Goal: Task Accomplishment & Management: Manage account settings

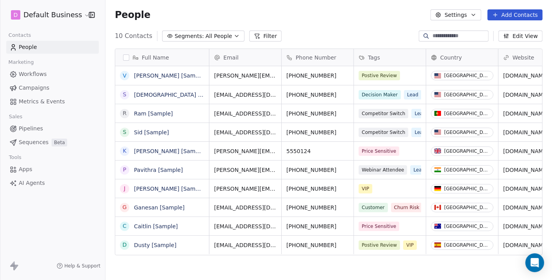
scroll to position [7, 7]
click at [20, 14] on html "D Default Business Contacts People Marketing Workflows Campaigns Metrics & Even…" at bounding box center [276, 140] width 552 height 280
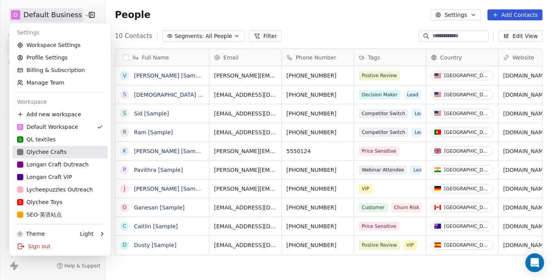
click at [61, 153] on div "Qlychee Crafts" at bounding box center [42, 152] width 50 height 8
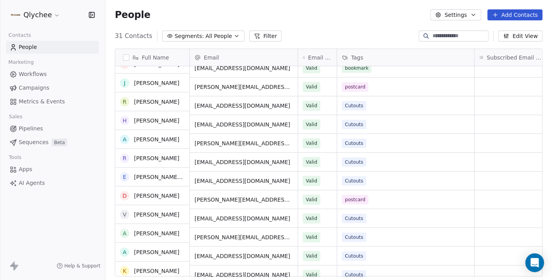
scroll to position [87, 0]
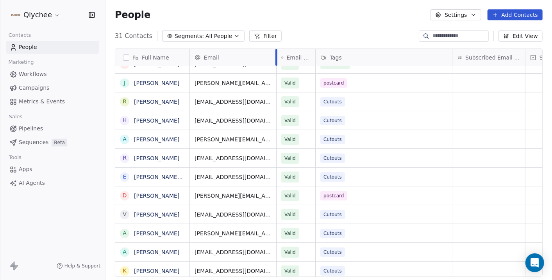
drag, startPoint x: 297, startPoint y: 54, endPoint x: 276, endPoint y: 56, distance: 21.6
click at [276, 56] on div at bounding box center [277, 57] width 2 height 17
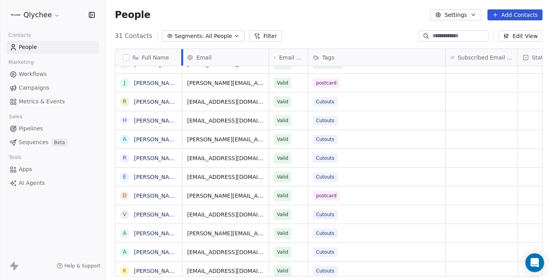
drag, startPoint x: 190, startPoint y: 57, endPoint x: 182, endPoint y: 57, distance: 7.4
click at [182, 57] on div at bounding box center [182, 57] width 2 height 17
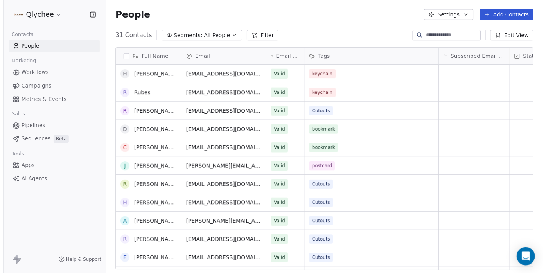
scroll to position [0, 0]
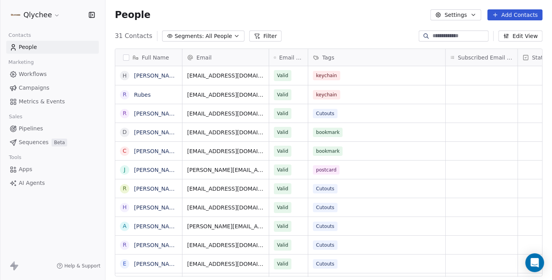
click at [459, 14] on button "Settings" at bounding box center [456, 14] width 50 height 11
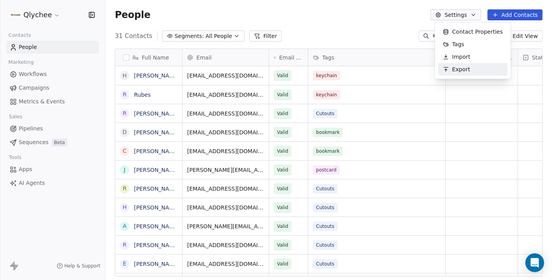
click at [431, 82] on html "Qlychee Contacts People Marketing Workflows Campaigns Metrics & Events Sales Pi…" at bounding box center [276, 140] width 552 height 280
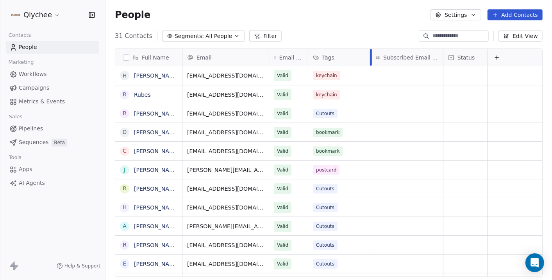
drag, startPoint x: 445, startPoint y: 54, endPoint x: 369, endPoint y: 55, distance: 75.9
click at [370, 55] on div at bounding box center [371, 57] width 2 height 17
click at [400, 71] on div "grid" at bounding box center [406, 75] width 72 height 19
click at [393, 164] on html "Qlychee Contacts People Marketing Workflows Campaigns Metrics & Events Sales Pi…" at bounding box center [276, 140] width 552 height 280
click at [48, 76] on link "Workflows" at bounding box center [52, 74] width 93 height 13
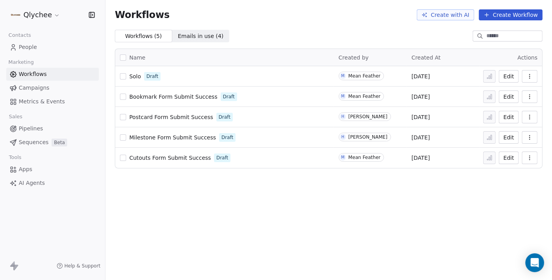
click at [29, 126] on span "Pipelines" at bounding box center [31, 128] width 24 height 8
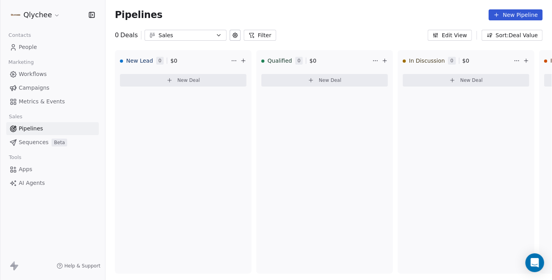
click at [31, 13] on html "Qlychee Contacts People Marketing Workflows Campaigns Metrics & Events Sales Pi…" at bounding box center [276, 140] width 552 height 280
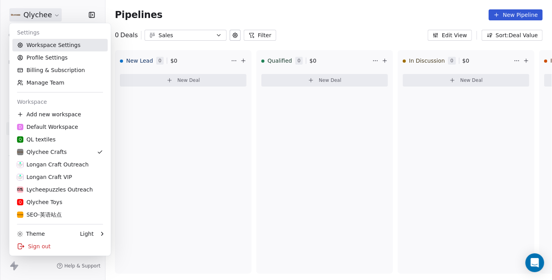
click at [51, 42] on link "Workspace Settings" at bounding box center [60, 45] width 95 height 13
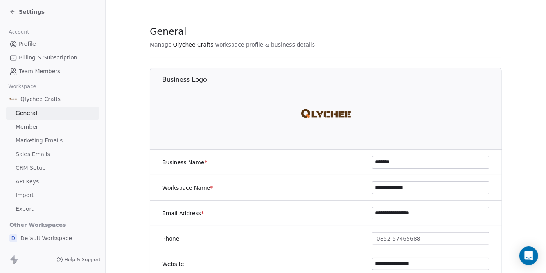
click at [43, 140] on span "Marketing Emails" at bounding box center [39, 140] width 47 height 8
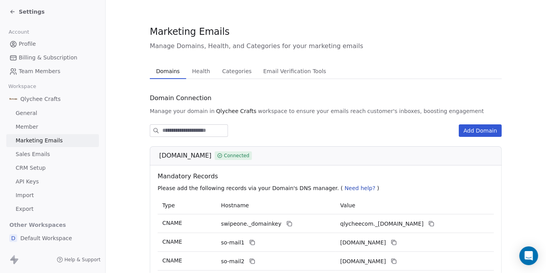
click at [198, 76] on span "Health" at bounding box center [201, 71] width 24 height 11
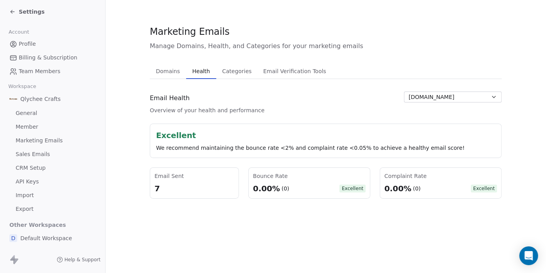
click at [40, 151] on span "Sales Emails" at bounding box center [33, 154] width 34 height 8
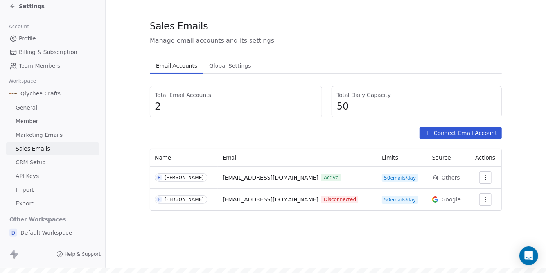
scroll to position [7, 0]
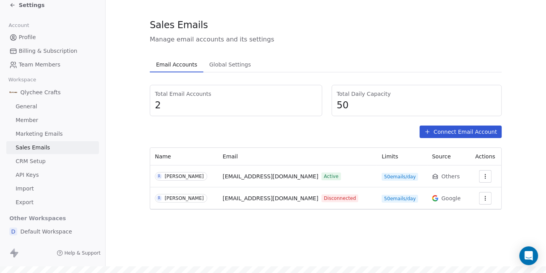
click at [488, 195] on button "button" at bounding box center [485, 198] width 13 height 13
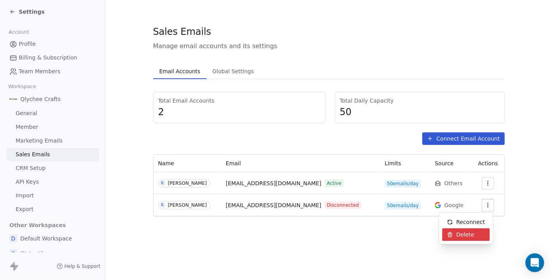
click at [464, 232] on span "Delete" at bounding box center [466, 234] width 18 height 8
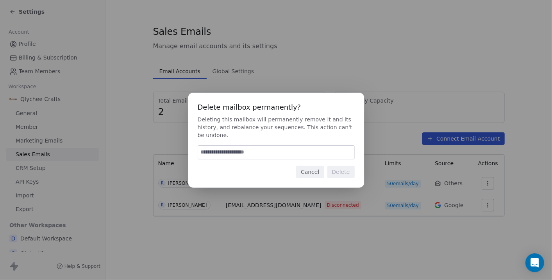
click at [275, 149] on input at bounding box center [276, 151] width 156 height 13
type input "******"
click at [338, 170] on button "Delete" at bounding box center [341, 171] width 27 height 13
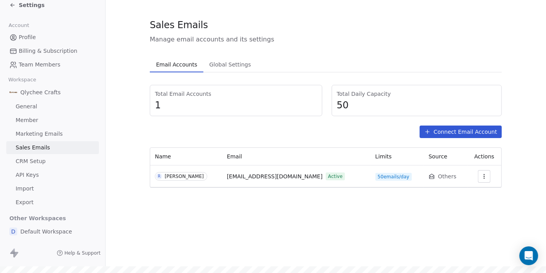
click at [37, 51] on span "Billing & Subscription" at bounding box center [48, 51] width 59 height 8
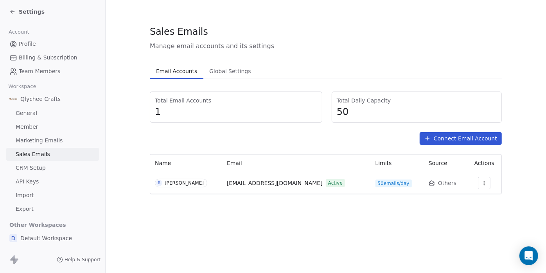
scroll to position [7, 0]
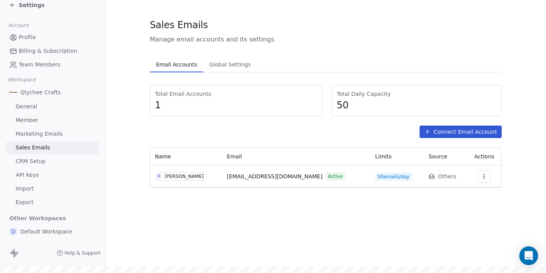
click at [46, 50] on span "Billing & Subscription" at bounding box center [48, 51] width 59 height 8
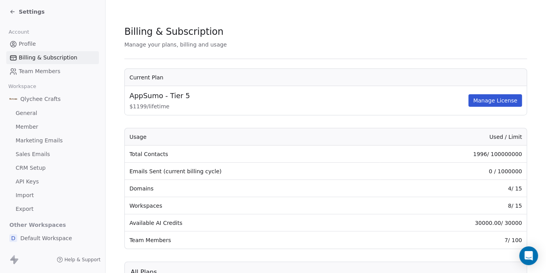
scroll to position [87, 0]
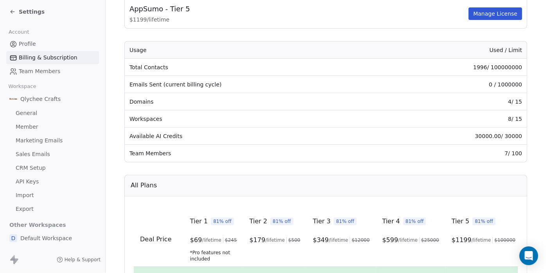
click at [149, 117] on td "Workspaces" at bounding box center [252, 118] width 255 height 17
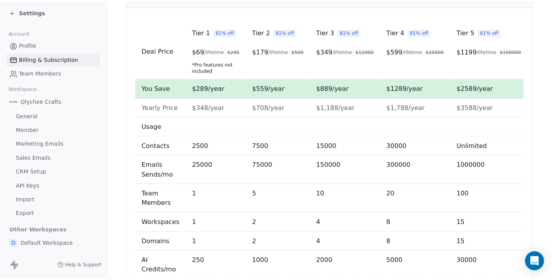
scroll to position [292, 0]
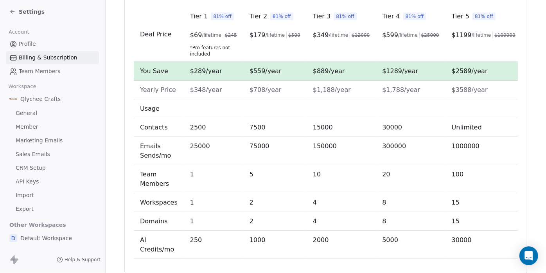
click at [14, 11] on icon at bounding box center [12, 12] width 6 height 6
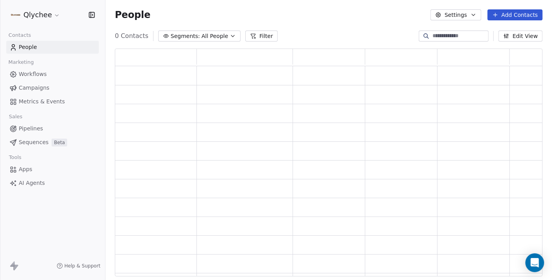
scroll to position [221, 421]
click at [47, 19] on html "Qlychee Contacts People Marketing Workflows Campaigns Metrics & Events Sales Pi…" at bounding box center [276, 140] width 552 height 280
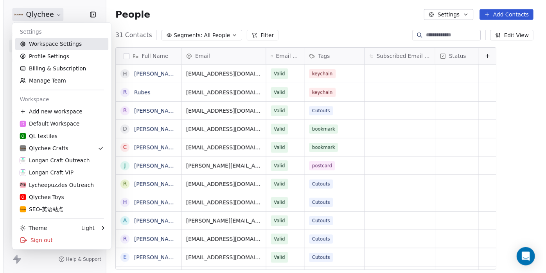
scroll to position [239, 440]
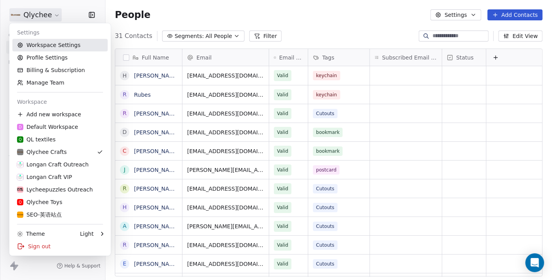
click at [66, 44] on link "Workspace Settings" at bounding box center [60, 45] width 95 height 13
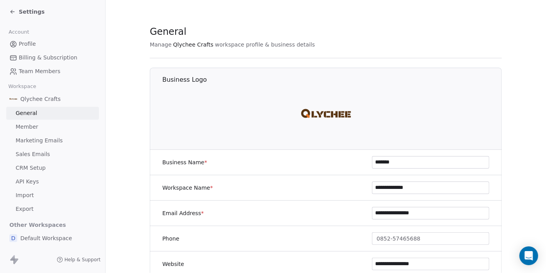
click at [41, 57] on span "Billing & Subscription" at bounding box center [48, 58] width 59 height 8
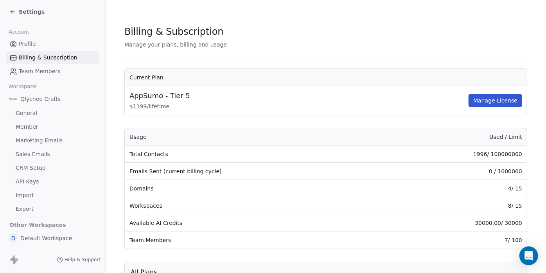
click at [41, 68] on span "Team Members" at bounding box center [39, 71] width 41 height 8
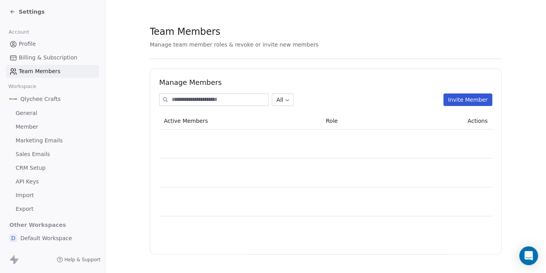
click at [30, 44] on span "Profile" at bounding box center [27, 44] width 17 height 8
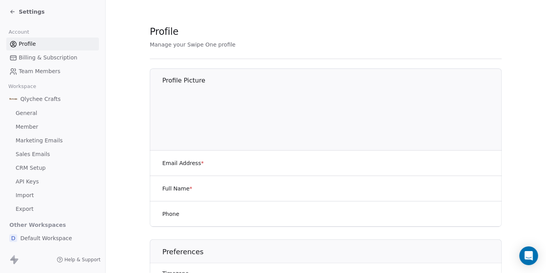
click at [37, 61] on span "Billing & Subscription" at bounding box center [48, 58] width 59 height 8
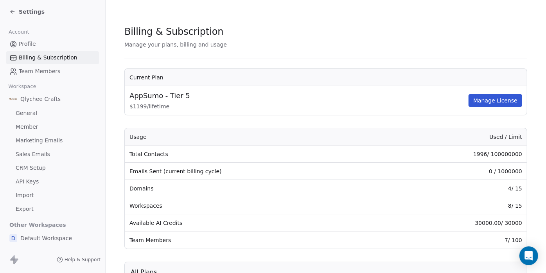
click at [40, 81] on div "Workspace" at bounding box center [52, 86] width 93 height 11
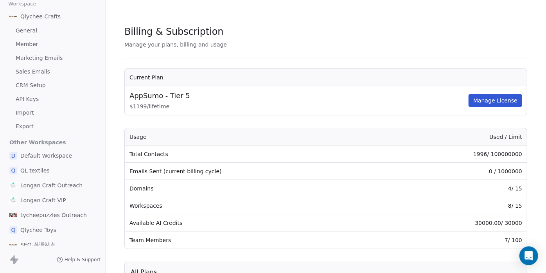
scroll to position [7, 0]
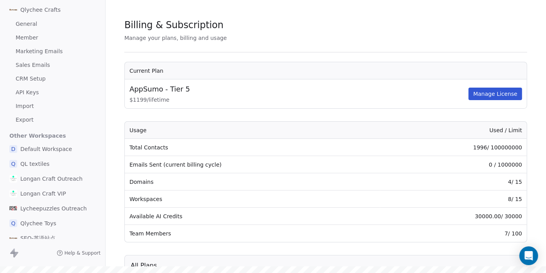
click at [34, 163] on span "QL textiles" at bounding box center [34, 164] width 29 height 8
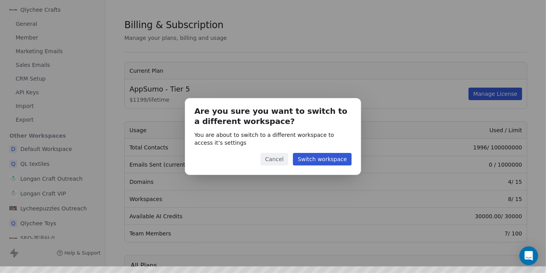
scroll to position [0, 0]
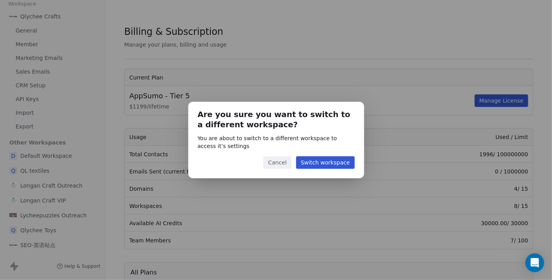
click at [325, 161] on button "Switch workspace" at bounding box center [325, 162] width 59 height 13
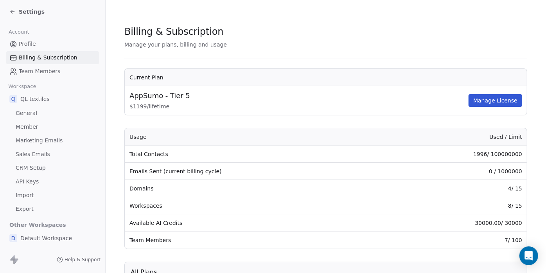
click at [37, 103] on div "Q QL textiles" at bounding box center [52, 99] width 93 height 14
click at [30, 110] on span "General" at bounding box center [27, 113] width 22 height 8
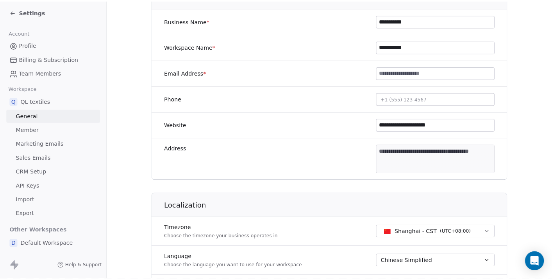
scroll to position [174, 0]
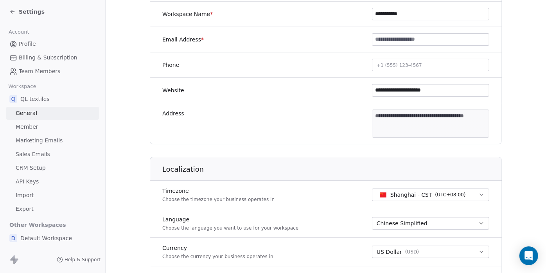
click at [14, 12] on icon at bounding box center [12, 12] width 6 height 6
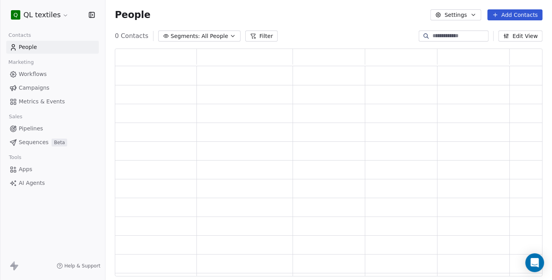
scroll to position [221, 421]
click at [49, 17] on html "Q QL textiles Contacts People Marketing Workflows Campaigns Metrics & Events Sa…" at bounding box center [276, 140] width 552 height 280
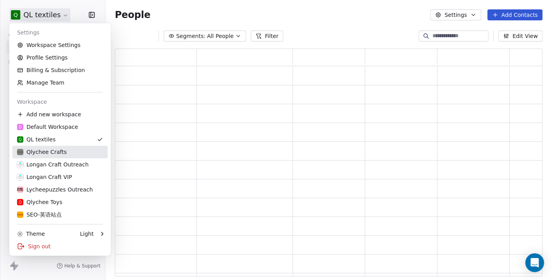
click at [69, 150] on div "Qlychee Crafts" at bounding box center [60, 152] width 86 height 8
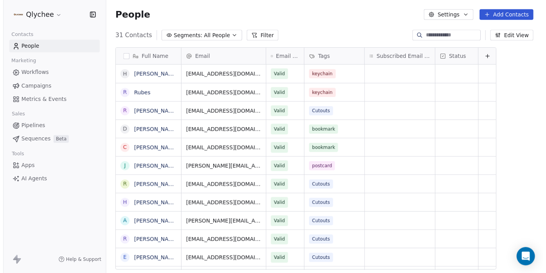
scroll to position [239, 440]
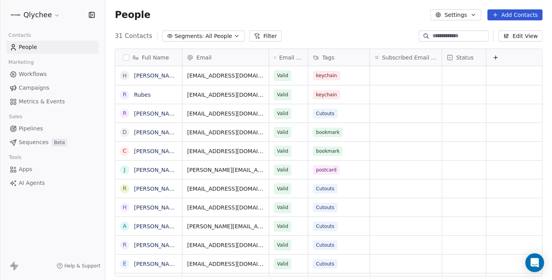
click at [37, 9] on html "Qlychee Contacts People Marketing Workflows Campaigns Metrics & Events Sales Pi…" at bounding box center [276, 140] width 552 height 280
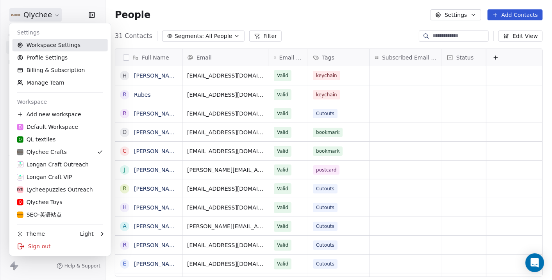
click at [53, 45] on link "Workspace Settings" at bounding box center [60, 45] width 95 height 13
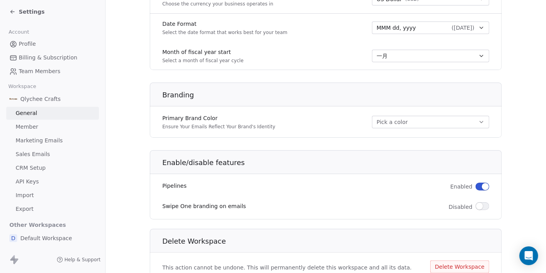
scroll to position [450, 0]
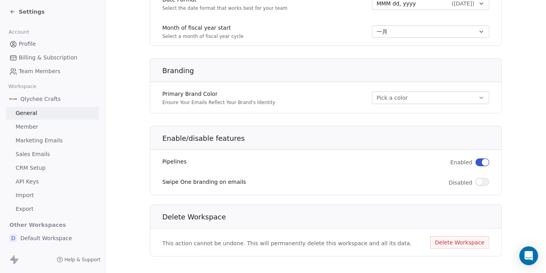
click at [481, 180] on span "button" at bounding box center [479, 181] width 7 height 7
click at [476, 181] on button "button" at bounding box center [482, 182] width 14 height 8
drag, startPoint x: 482, startPoint y: 179, endPoint x: 471, endPoint y: 181, distance: 11.0
click at [471, 181] on div "Enabled" at bounding box center [469, 182] width 39 height 9
click at [477, 179] on button "button" at bounding box center [482, 182] width 14 height 8
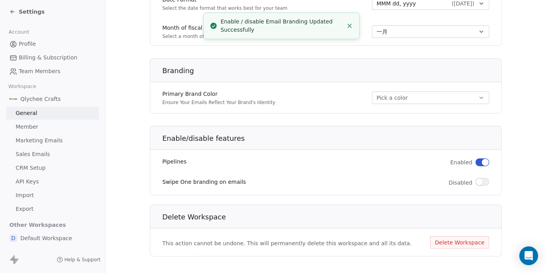
click at [28, 128] on span "Member" at bounding box center [27, 127] width 23 height 8
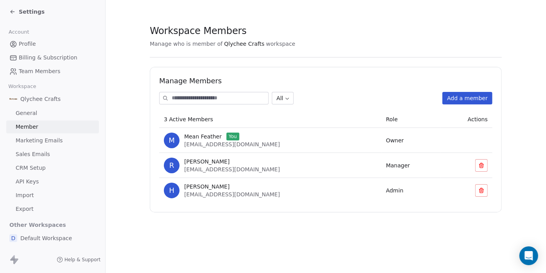
click at [33, 140] on span "Marketing Emails" at bounding box center [39, 140] width 47 height 8
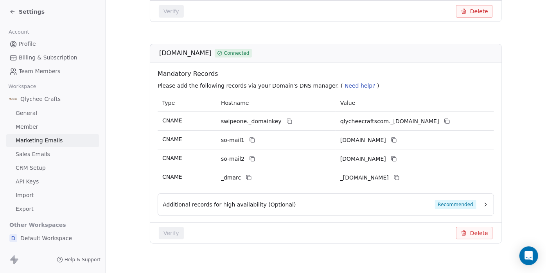
scroll to position [194, 0]
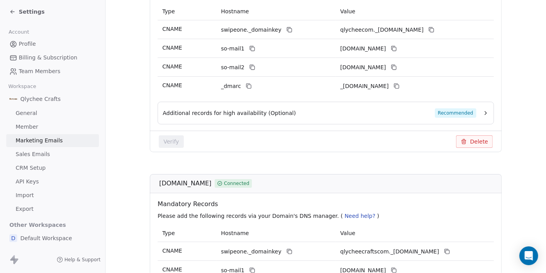
click at [249, 106] on div "Additional records for high availability (Optional) Recommended" at bounding box center [326, 113] width 336 height 23
click at [468, 110] on span "Recommended" at bounding box center [455, 112] width 41 height 9
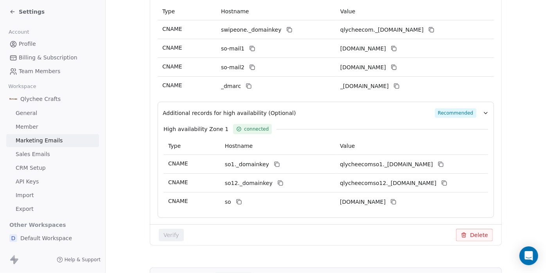
click at [468, 110] on span "Recommended" at bounding box center [455, 112] width 41 height 9
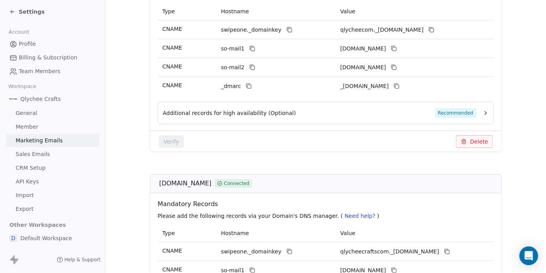
click at [468, 110] on span "Recommended" at bounding box center [455, 112] width 41 height 9
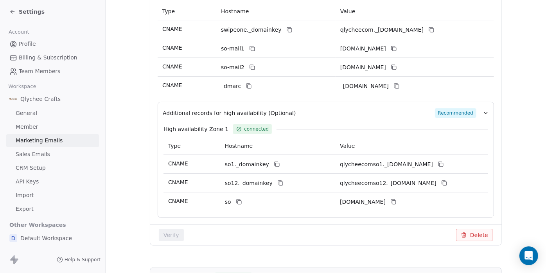
click at [468, 110] on span "Recommended" at bounding box center [455, 112] width 41 height 9
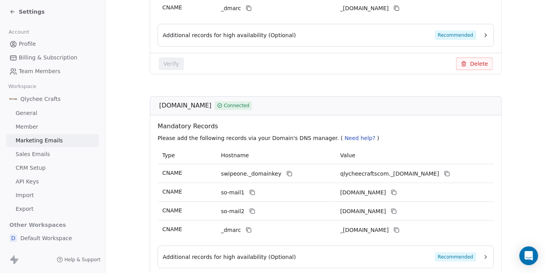
scroll to position [324, 0]
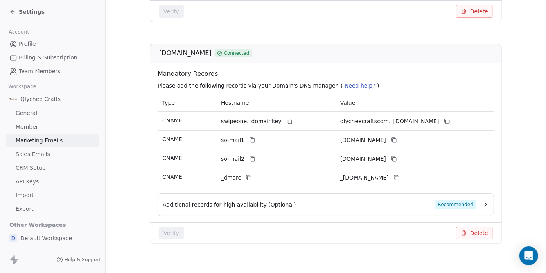
click at [300, 201] on div "Additional records for high availability (Optional) Recommended" at bounding box center [320, 204] width 314 height 9
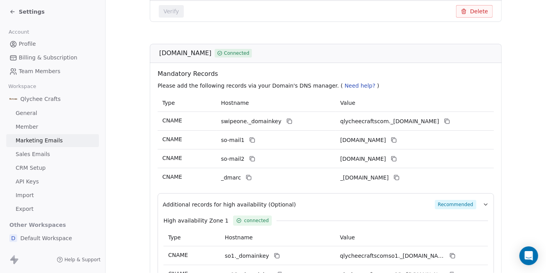
click at [300, 201] on div "Additional records for high availability (Optional) Recommended" at bounding box center [320, 204] width 314 height 9
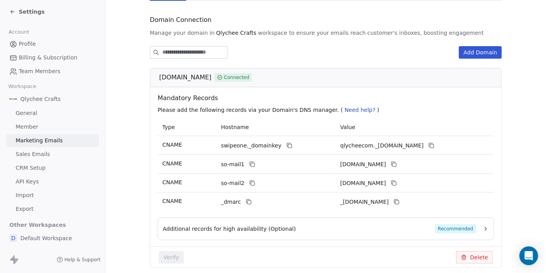
scroll to position [0, 0]
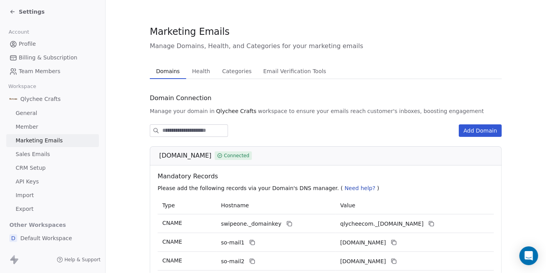
click at [199, 76] on span "Health" at bounding box center [201, 71] width 24 height 11
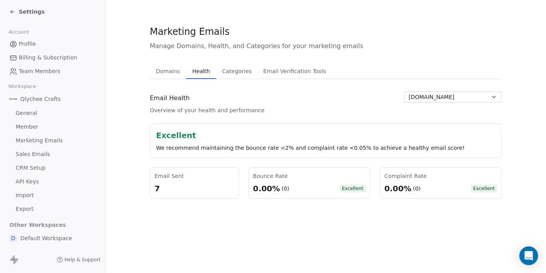
click at [241, 71] on span "Categories" at bounding box center [237, 71] width 36 height 11
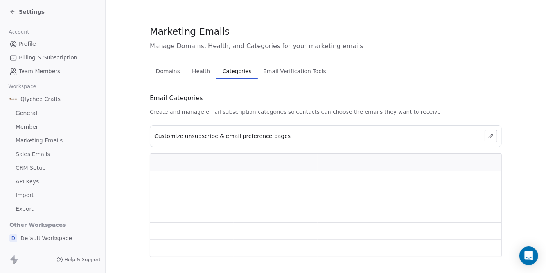
click at [281, 71] on span "Email Verification Tools" at bounding box center [294, 71] width 69 height 11
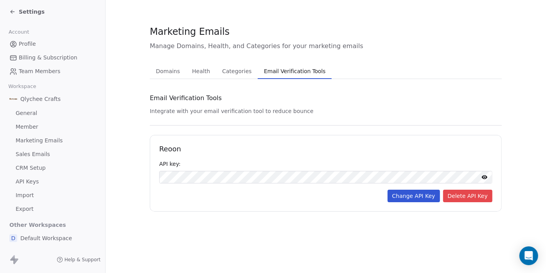
click at [36, 149] on link "Sales Emails" at bounding box center [52, 154] width 93 height 13
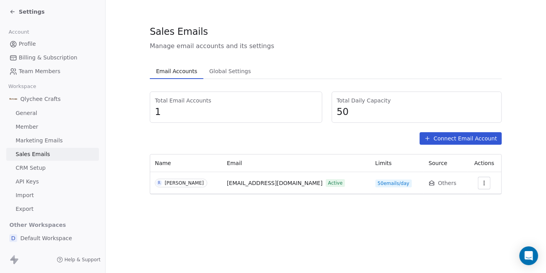
scroll to position [7, 0]
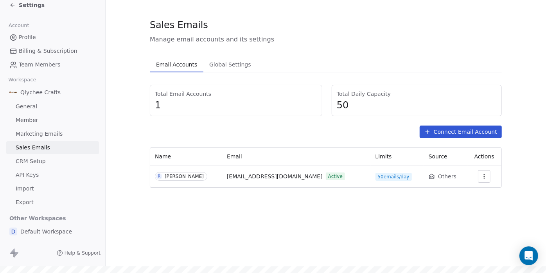
click at [484, 174] on icon "button" at bounding box center [484, 176] width 6 height 6
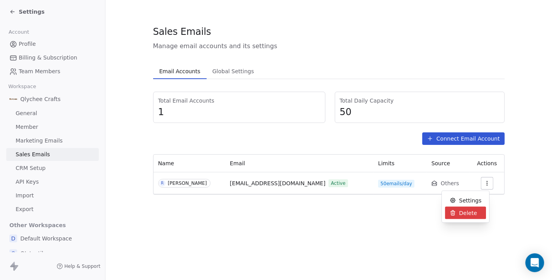
click at [462, 211] on span "Delete" at bounding box center [468, 212] width 18 height 8
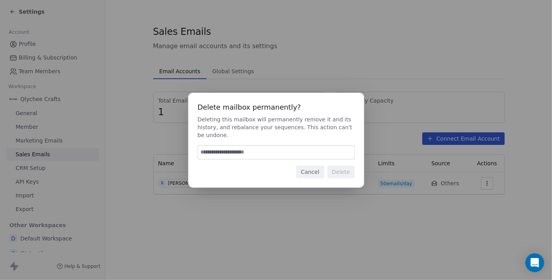
click at [243, 154] on input at bounding box center [276, 151] width 156 height 13
type input "******"
click at [349, 169] on button "Delete" at bounding box center [341, 171] width 27 height 13
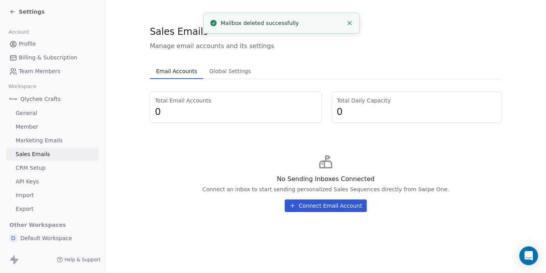
click at [304, 209] on button "Connect Email Account" at bounding box center [326, 205] width 82 height 13
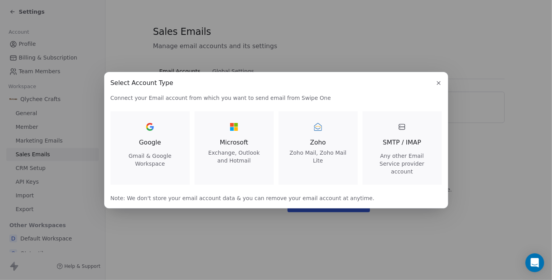
click at [332, 143] on span "Zoho" at bounding box center [318, 142] width 61 height 9
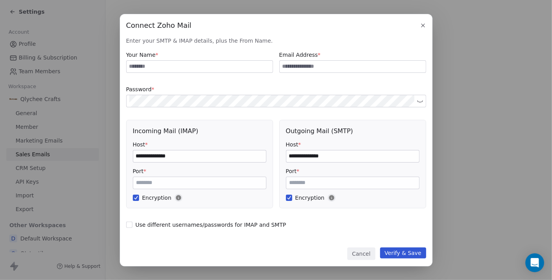
click at [153, 63] on input at bounding box center [200, 67] width 146 height 12
type input "*"
type input "********"
click at [326, 61] on input at bounding box center [353, 67] width 146 height 12
type input "**********"
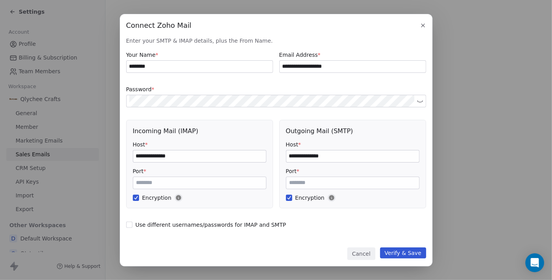
drag, startPoint x: 390, startPoint y: 126, endPoint x: 379, endPoint y: 125, distance: 11.0
click at [390, 126] on div "Outgoing Mail (SMTP)" at bounding box center [353, 130] width 134 height 9
click at [155, 154] on input "**********" at bounding box center [199, 156] width 133 height 12
type input "**********"
drag, startPoint x: 310, startPoint y: 153, endPoint x: 319, endPoint y: 154, distance: 9.0
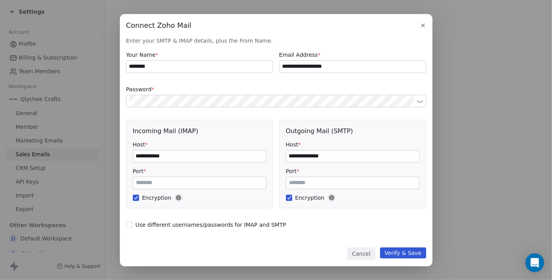
click at [310, 153] on input "**********" at bounding box center [353, 156] width 133 height 12
type input "**********"
click at [301, 241] on div "**********" at bounding box center [276, 140] width 313 height 252
click at [402, 253] on button "Verify & Save" at bounding box center [403, 252] width 46 height 11
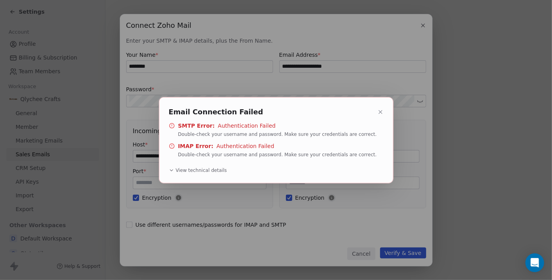
click at [379, 111] on icon at bounding box center [381, 112] width 6 height 6
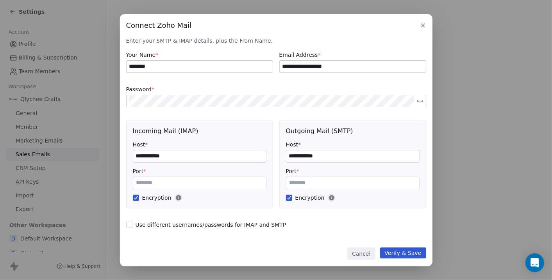
click at [170, 156] on input "**********" at bounding box center [199, 156] width 133 height 12
type input "**********"
click at [341, 155] on input "**********" at bounding box center [353, 156] width 133 height 12
type input "**********"
click at [418, 252] on button "Verify & Save" at bounding box center [403, 252] width 46 height 11
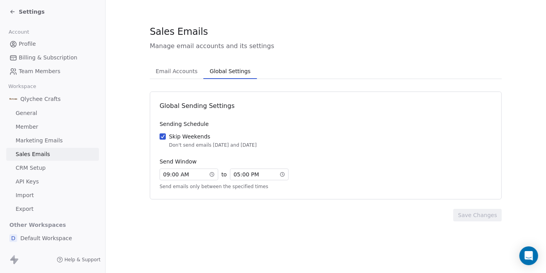
click at [227, 75] on span "Global Settings" at bounding box center [229, 71] width 47 height 11
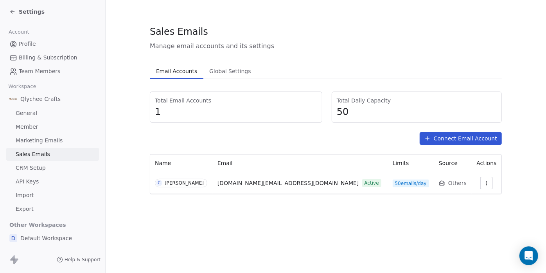
click at [183, 76] on span "Email Accounts" at bounding box center [176, 71] width 47 height 11
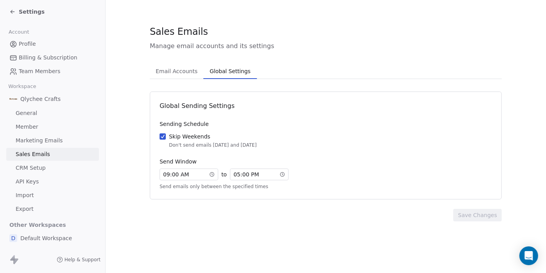
click at [222, 74] on span "Global Settings" at bounding box center [229, 71] width 47 height 11
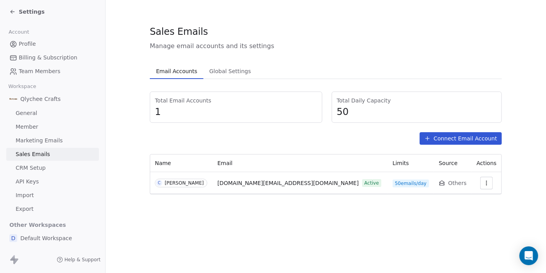
click at [182, 73] on span "Email Accounts" at bounding box center [176, 71] width 47 height 11
click at [51, 169] on link "CRM Setup" at bounding box center [52, 167] width 93 height 13
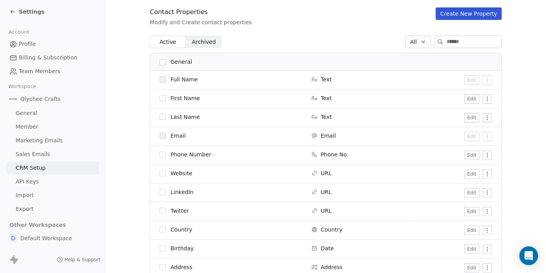
scroll to position [174, 0]
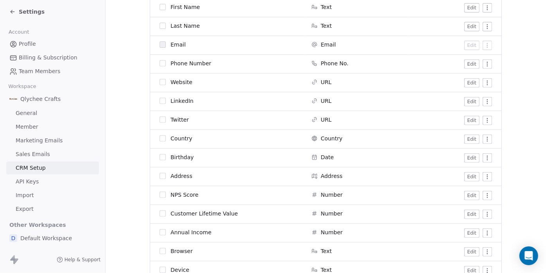
click at [29, 180] on span "API Keys" at bounding box center [27, 181] width 23 height 8
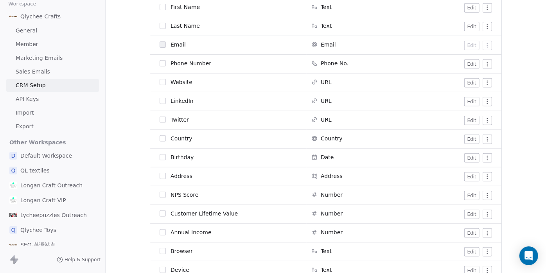
scroll to position [0, 0]
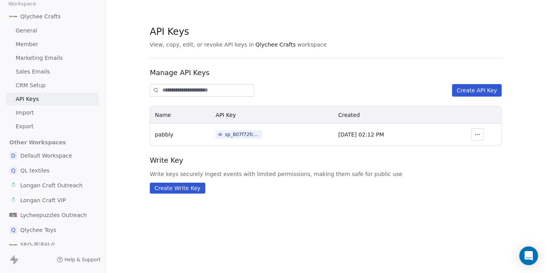
click at [50, 182] on span "Longan Craft Outreach" at bounding box center [51, 185] width 62 height 8
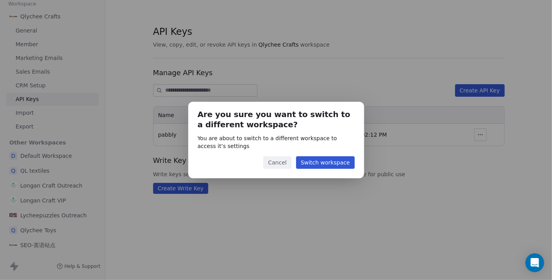
click at [310, 163] on button "Switch workspace" at bounding box center [325, 162] width 59 height 13
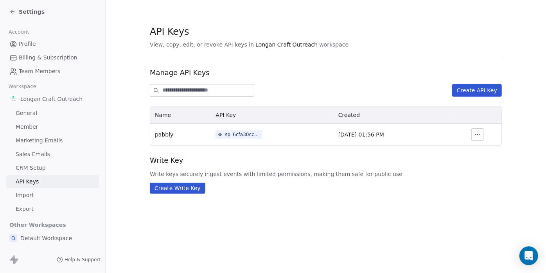
click at [30, 126] on span "Member" at bounding box center [27, 127] width 23 height 8
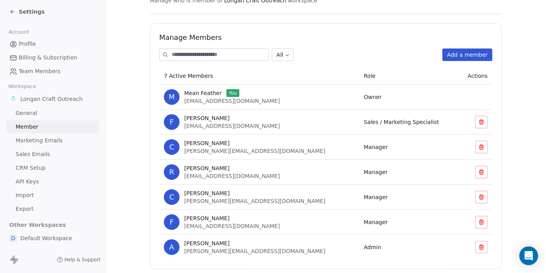
scroll to position [57, 0]
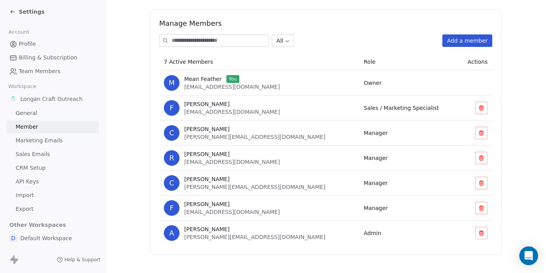
click at [364, 206] on span "Manager" at bounding box center [376, 208] width 24 height 6
click at [474, 39] on button "Add a member" at bounding box center [467, 40] width 50 height 13
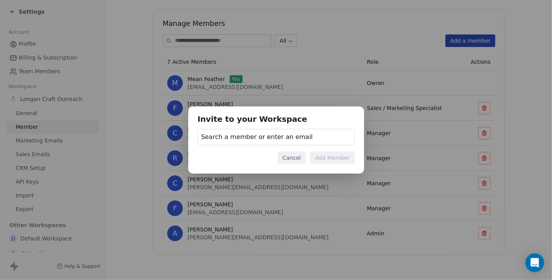
click at [260, 135] on span "Search a member or enter an email" at bounding box center [257, 136] width 112 height 9
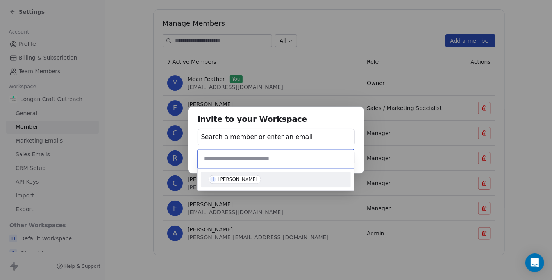
click at [230, 181] on div "[PERSON_NAME]" at bounding box center [238, 178] width 39 height 5
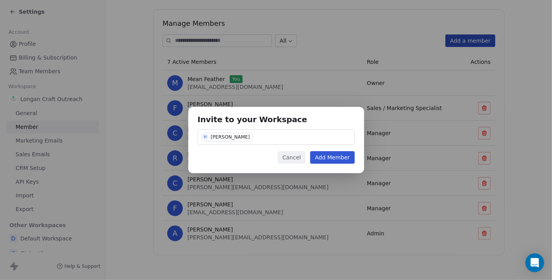
click at [334, 154] on button "Add Member" at bounding box center [332, 157] width 44 height 13
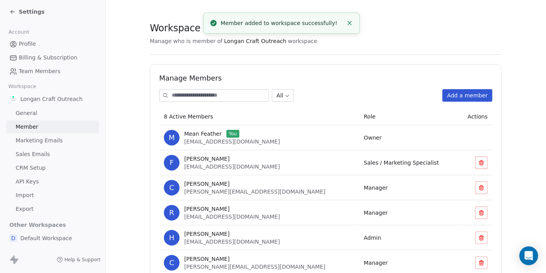
scroll to position [0, 0]
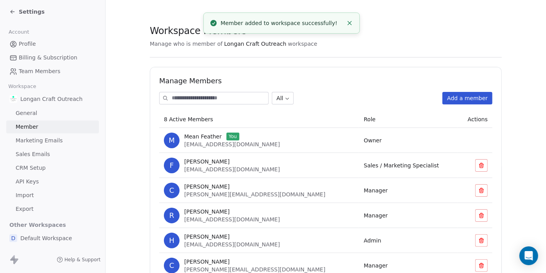
click at [364, 165] on span "Sales / Marketing Specialist" at bounding box center [401, 165] width 75 height 6
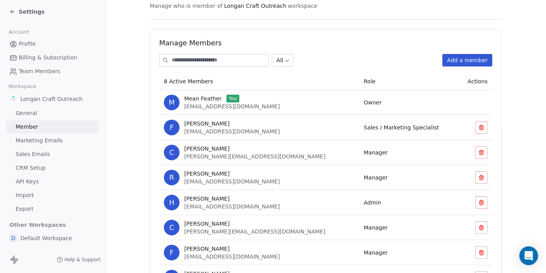
scroll to position [82, 0]
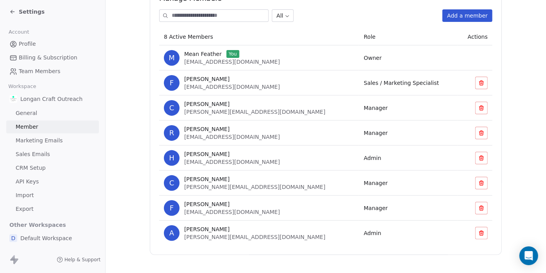
click at [364, 158] on span "Admin" at bounding box center [373, 158] width 18 height 6
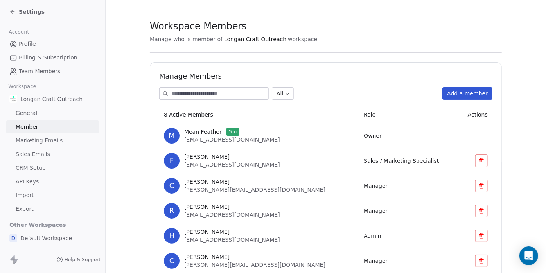
scroll to position [0, 0]
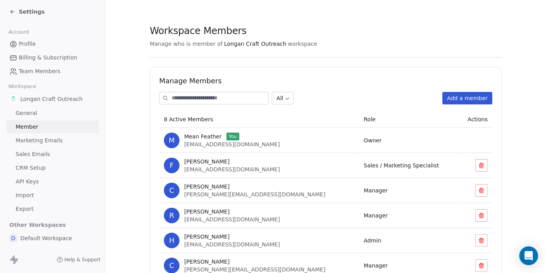
click at [28, 113] on span "General" at bounding box center [27, 113] width 22 height 8
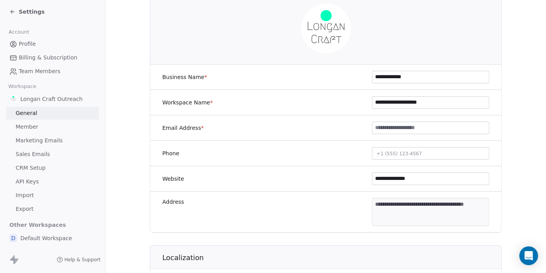
scroll to position [87, 0]
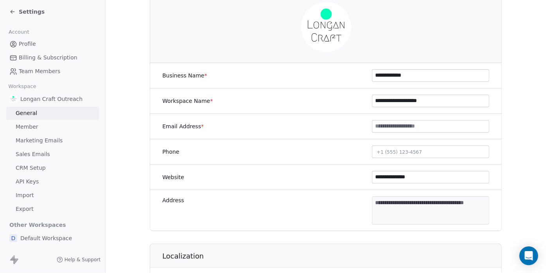
click at [394, 126] on input at bounding box center [430, 126] width 117 height 12
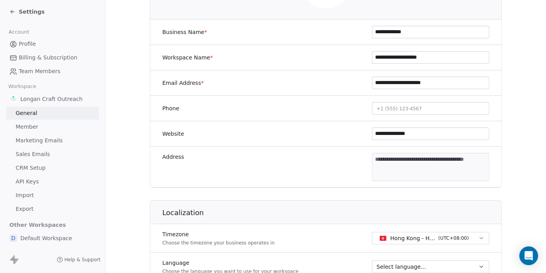
type input "**********"
click at [375, 135] on input "**********" at bounding box center [430, 134] width 117 height 12
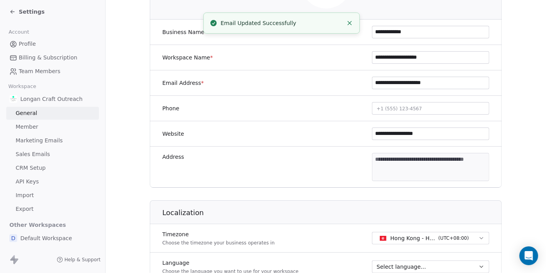
type input "**********"
click at [326, 191] on div "**********" at bounding box center [326, 256] width 352 height 639
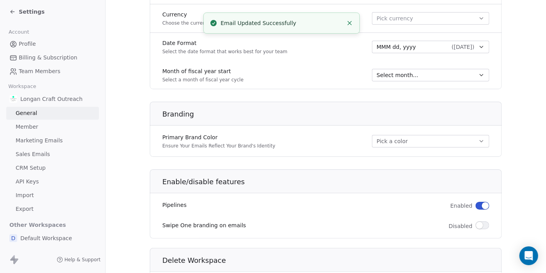
scroll to position [450, 0]
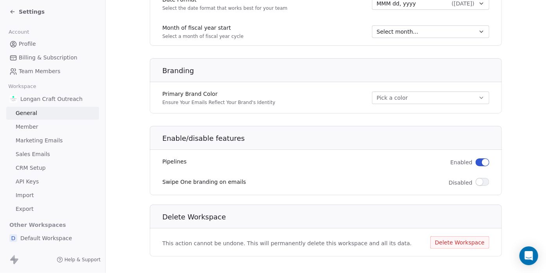
click at [42, 126] on link "Member" at bounding box center [52, 126] width 93 height 13
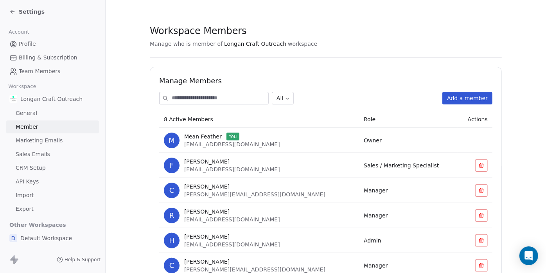
click at [43, 140] on span "Marketing Emails" at bounding box center [39, 140] width 47 height 8
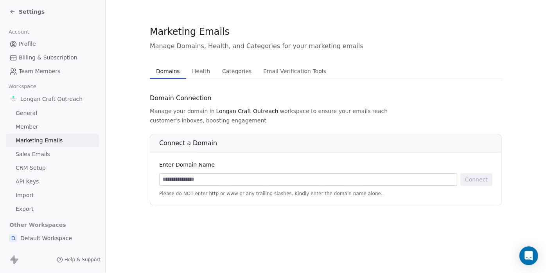
click at [36, 158] on span "Sales Emails" at bounding box center [33, 154] width 34 height 8
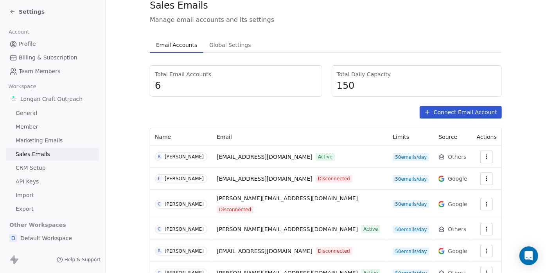
scroll to position [48, 0]
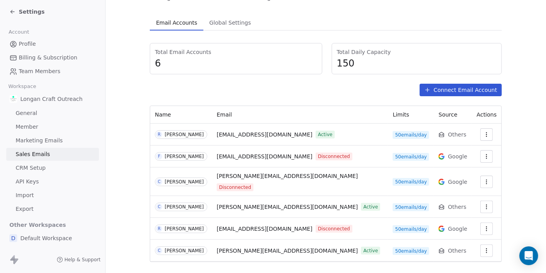
click at [483, 157] on icon "button" at bounding box center [486, 156] width 6 height 6
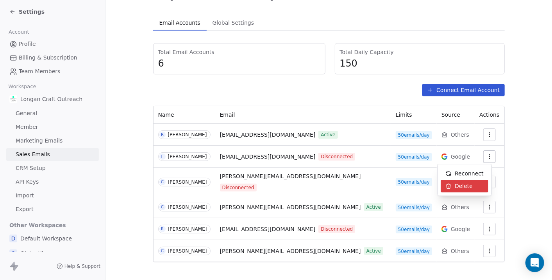
click at [459, 183] on span "Delete" at bounding box center [464, 186] width 18 height 8
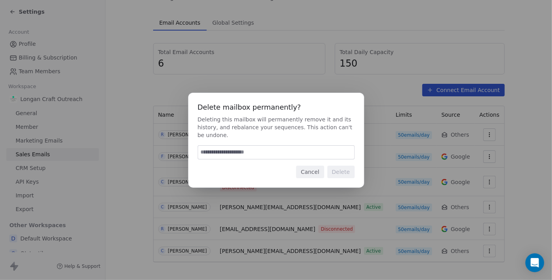
click at [253, 151] on input at bounding box center [276, 151] width 156 height 13
type input "****"
click at [309, 169] on button "Cancel" at bounding box center [310, 171] width 28 height 13
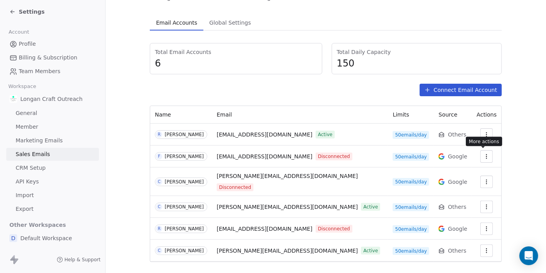
click at [486, 157] on button "button" at bounding box center [486, 156] width 13 height 13
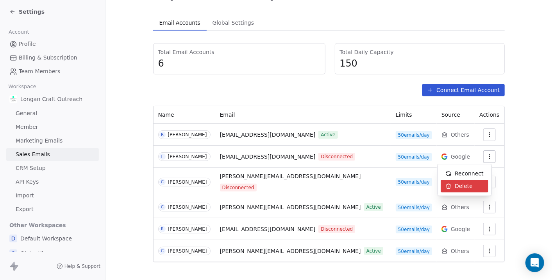
click at [461, 184] on span "Delete" at bounding box center [464, 186] width 18 height 8
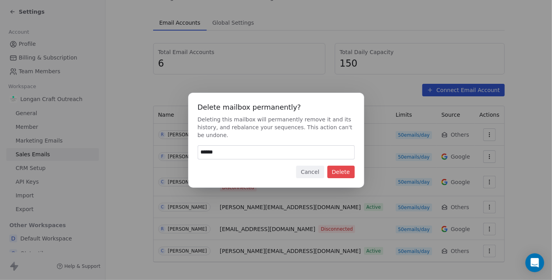
type input "******"
drag, startPoint x: 212, startPoint y: 165, endPoint x: 206, endPoint y: 162, distance: 6.6
click at [206, 162] on div "Delete mailbox permanently? Deleting this mailbox will permanently remove it an…" at bounding box center [276, 140] width 176 height 95
drag, startPoint x: 227, startPoint y: 151, endPoint x: 182, endPoint y: 150, distance: 45.0
click at [182, 150] on div "Delete mailbox permanently? Deleting this mailbox will permanently remove it an…" at bounding box center [276, 140] width 552 height 95
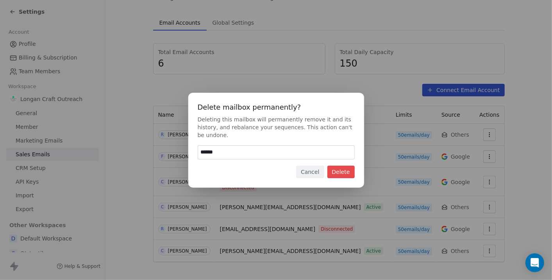
click at [339, 171] on button "Delete" at bounding box center [341, 171] width 27 height 13
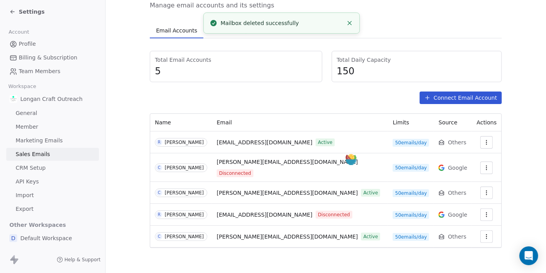
scroll to position [27, 0]
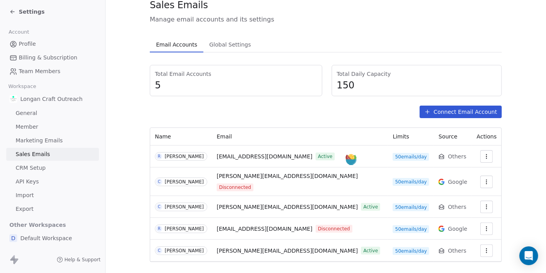
click at [483, 176] on button "button" at bounding box center [486, 182] width 13 height 13
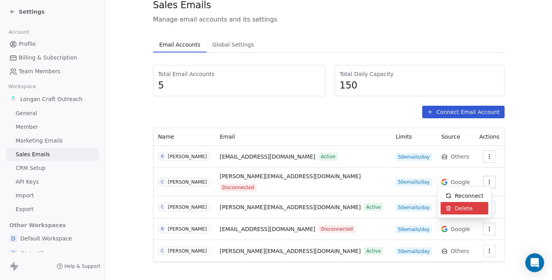
click at [454, 210] on div "Delete" at bounding box center [459, 208] width 37 height 13
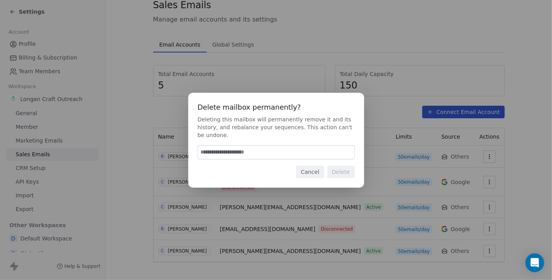
paste input "******"
type input "******"
click at [348, 173] on button "Delete" at bounding box center [341, 171] width 27 height 13
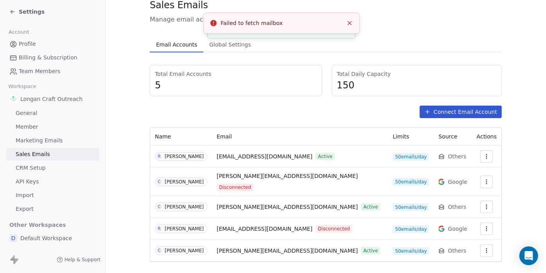
scroll to position [4, 0]
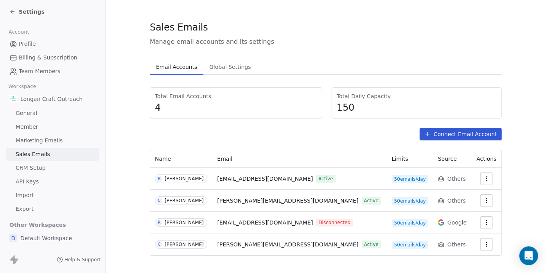
click at [483, 197] on icon "button" at bounding box center [486, 200] width 6 height 6
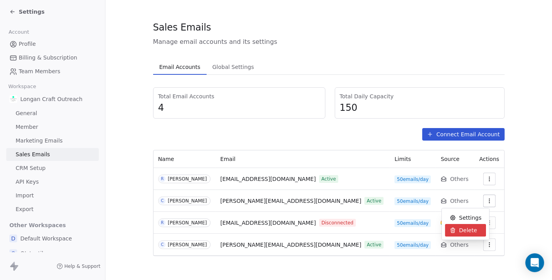
click at [468, 232] on span "Delete" at bounding box center [468, 230] width 18 height 8
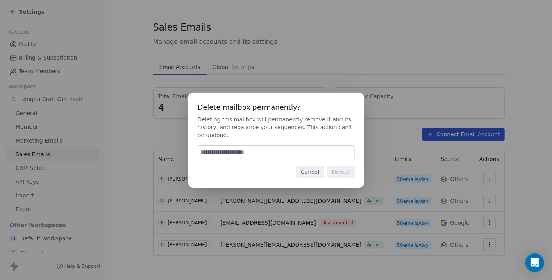
paste input "******"
type input "******"
click at [344, 170] on button "Delete" at bounding box center [341, 171] width 27 height 13
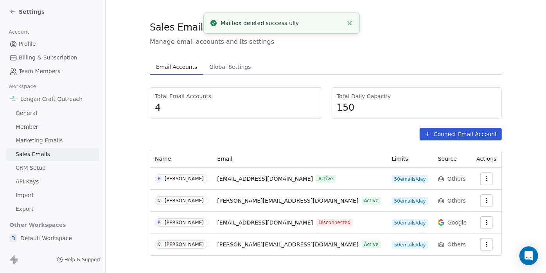
scroll to position [0, 0]
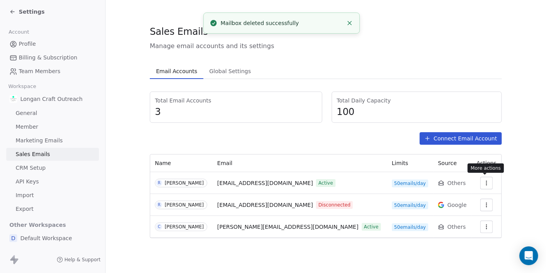
click at [483, 181] on icon "button" at bounding box center [486, 183] width 6 height 6
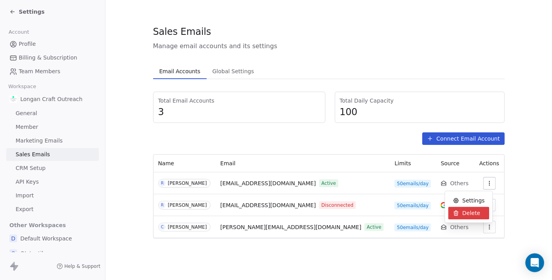
click at [467, 209] on span "Delete" at bounding box center [472, 213] width 18 height 8
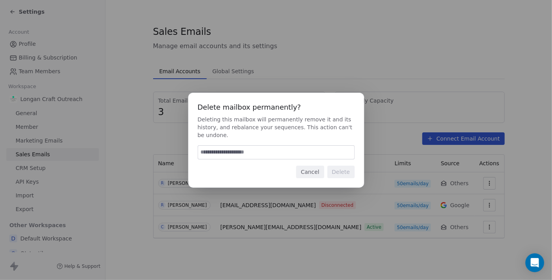
paste input "******"
type input "******"
click at [346, 170] on button "Delete" at bounding box center [341, 171] width 27 height 13
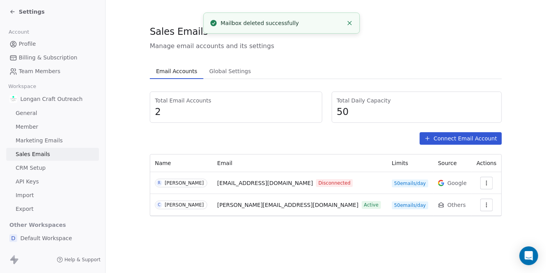
click at [486, 184] on icon "button" at bounding box center [486, 183] width 6 height 6
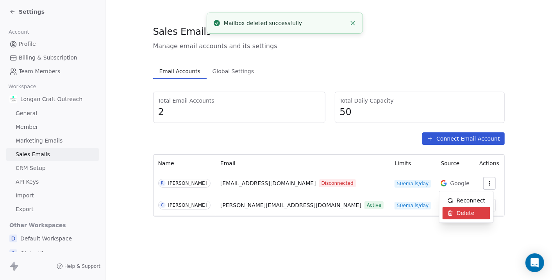
click at [464, 217] on div "Delete" at bounding box center [461, 212] width 37 height 13
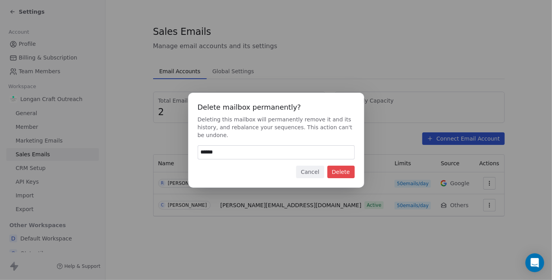
type input "******"
click at [342, 170] on button "Delete" at bounding box center [341, 171] width 27 height 13
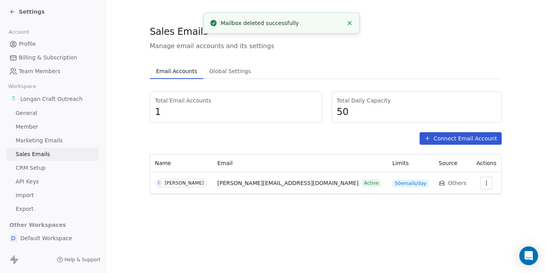
click at [485, 182] on icon "button" at bounding box center [486, 183] width 6 height 6
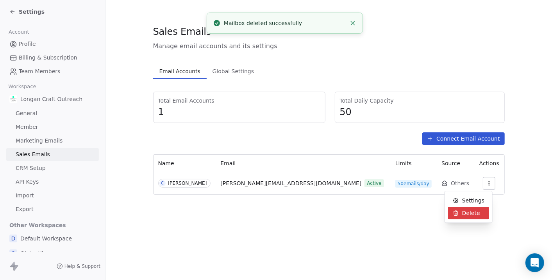
click at [459, 210] on div "Delete" at bounding box center [466, 212] width 37 height 13
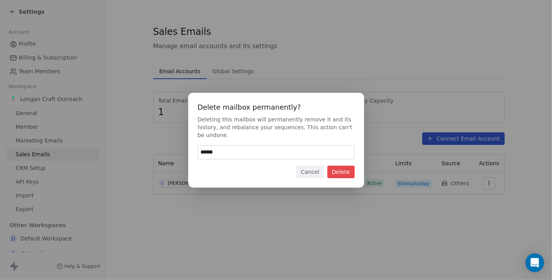
type input "******"
click at [351, 167] on button "Delete" at bounding box center [341, 171] width 27 height 13
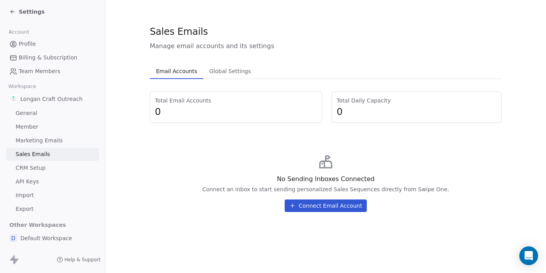
click at [338, 209] on button "Connect Email Account" at bounding box center [326, 205] width 82 height 13
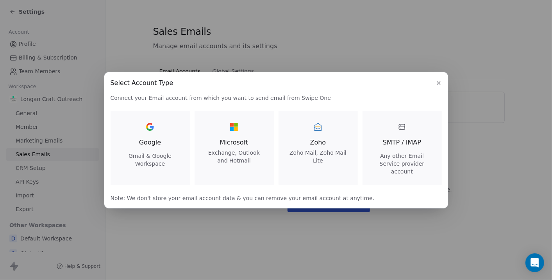
click at [330, 163] on span "Zoho Mail, Zoho Mail Lite" at bounding box center [318, 157] width 61 height 16
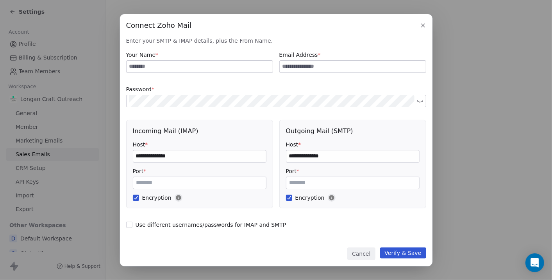
click at [183, 66] on input at bounding box center [200, 67] width 146 height 12
type input "**********"
click at [349, 66] on input at bounding box center [353, 67] width 146 height 12
type input "**********"
click at [392, 126] on div "Outgoing Mail (SMTP)" at bounding box center [353, 130] width 134 height 9
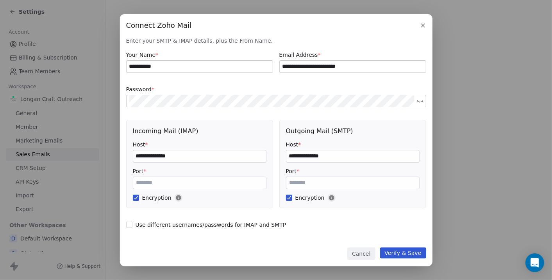
click at [157, 153] on input "**********" at bounding box center [199, 156] width 133 height 12
click at [156, 154] on input "**********" at bounding box center [199, 156] width 133 height 12
click at [174, 155] on input "**********" at bounding box center [199, 156] width 133 height 12
type input "**********"
click at [308, 153] on input "**********" at bounding box center [353, 156] width 133 height 12
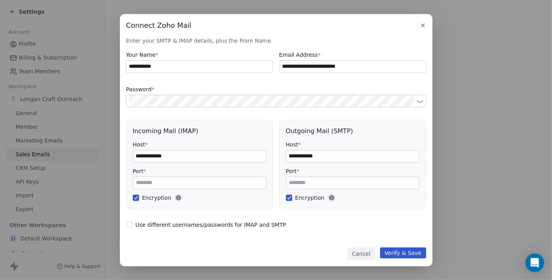
click at [326, 155] on input "**********" at bounding box center [353, 156] width 133 height 12
type input "**********"
click at [409, 255] on button "Verify & Save" at bounding box center [403, 252] width 46 height 11
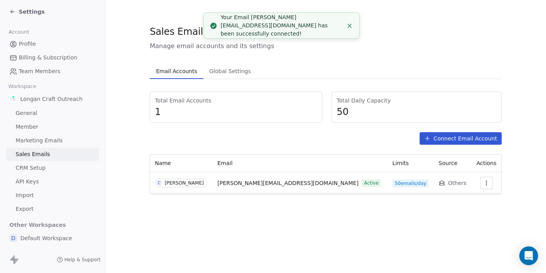
click at [348, 28] on icon "Close toast" at bounding box center [349, 25] width 7 height 7
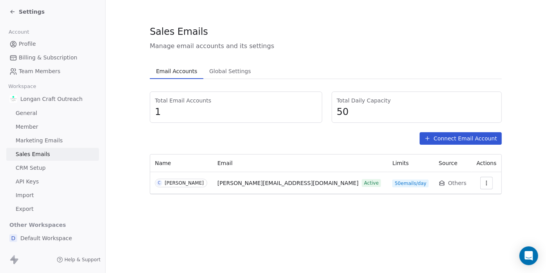
click at [37, 97] on span "Longan Craft Outreach" at bounding box center [51, 99] width 62 height 8
click at [34, 113] on span "General" at bounding box center [27, 113] width 22 height 8
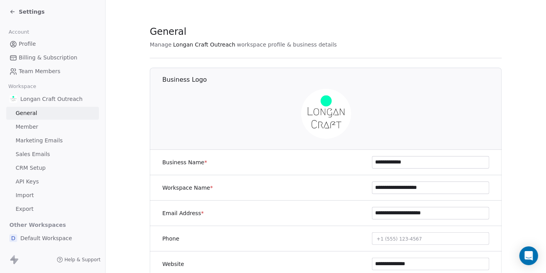
click at [11, 11] on icon at bounding box center [12, 12] width 6 height 6
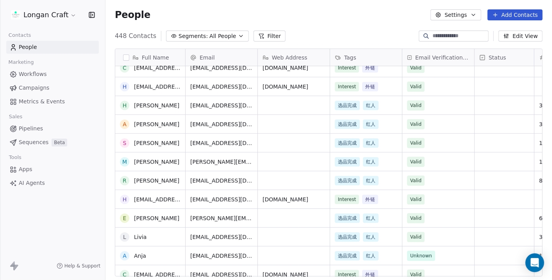
scroll to position [1079, 0]
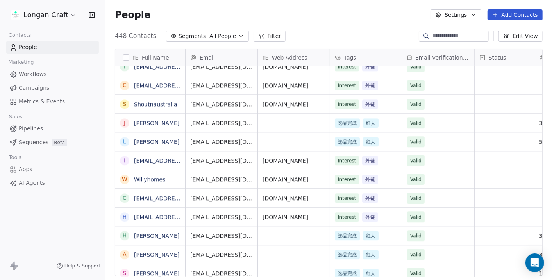
click at [23, 141] on span "Sequences" at bounding box center [34, 142] width 30 height 8
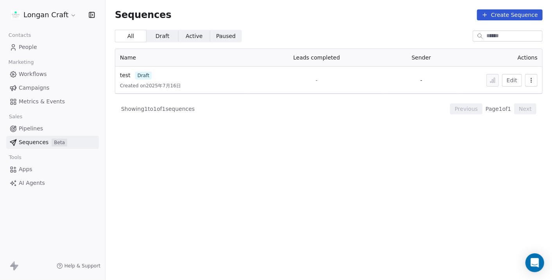
click at [38, 126] on span "Pipelines" at bounding box center [31, 128] width 24 height 8
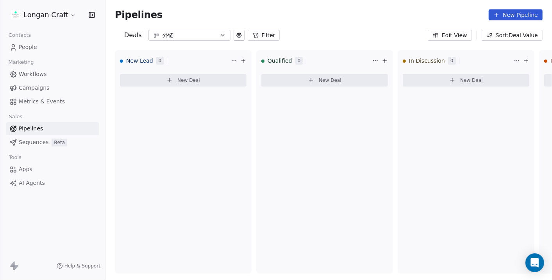
click at [183, 35] on div "外链" at bounding box center [190, 35] width 54 height 8
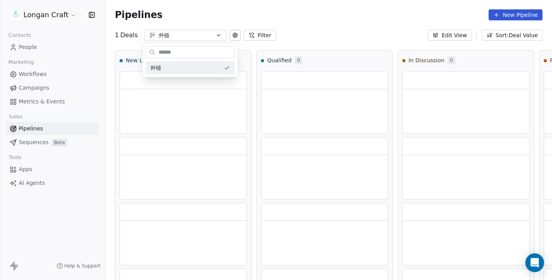
click at [183, 36] on html "Longan Craft Contacts People Marketing Workflows Campaigns Metrics & Events Sal…" at bounding box center [276, 140] width 552 height 280
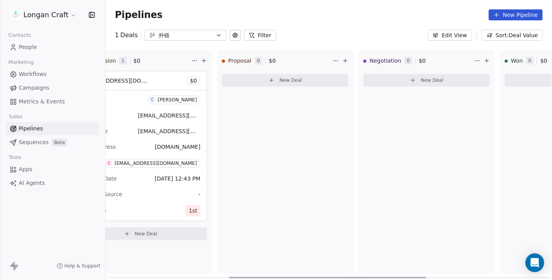
drag, startPoint x: 254, startPoint y: 277, endPoint x: 392, endPoint y: 253, distance: 140.1
click at [399, 276] on div at bounding box center [327, 277] width 197 height 2
click at [172, 38] on div "外链" at bounding box center [186, 35] width 54 height 8
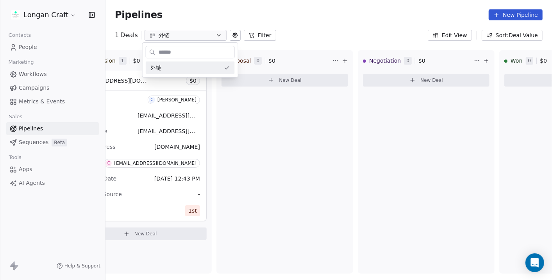
click at [172, 38] on html "Longan Craft Contacts People Marketing Workflows Campaigns Metrics & Events Sal…" at bounding box center [276, 140] width 552 height 280
click at [346, 32] on div "1 Deals 外链 Filter Edit View Sort: Deal Value" at bounding box center [329, 35] width 447 height 11
click at [459, 32] on button "Edit View" at bounding box center [450, 35] width 44 height 11
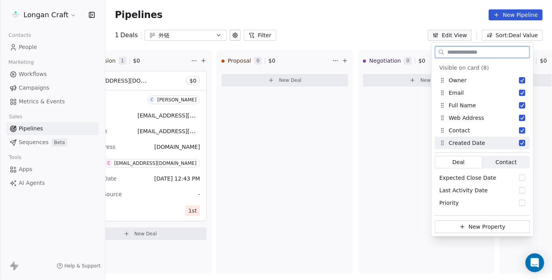
click at [498, 162] on span "Contact" at bounding box center [506, 162] width 21 height 8
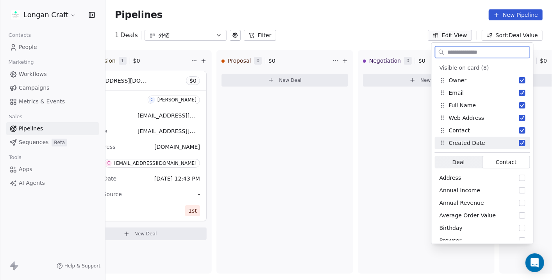
click at [469, 163] on span "Deal Deal" at bounding box center [459, 162] width 48 height 13
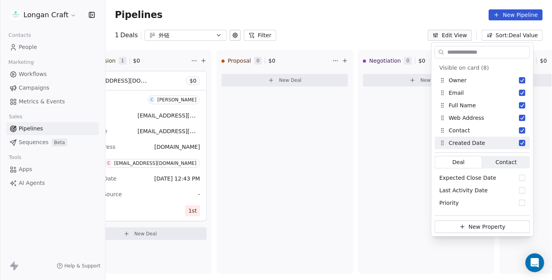
click at [307, 20] on div "Pipelines New Pipeline" at bounding box center [329, 14] width 428 height 11
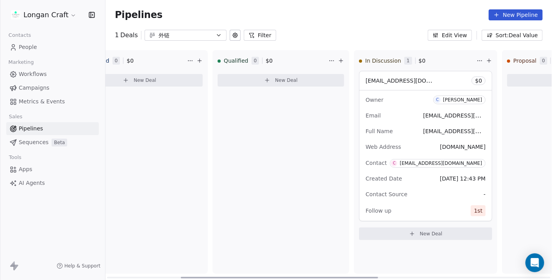
scroll to position [0, 0]
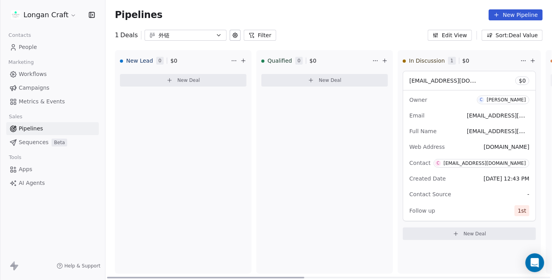
drag, startPoint x: 297, startPoint y: 277, endPoint x: 98, endPoint y: 184, distance: 219.5
click at [107, 276] on div at bounding box center [205, 277] width 197 height 2
click at [40, 102] on span "Metrics & Events" at bounding box center [42, 101] width 46 height 8
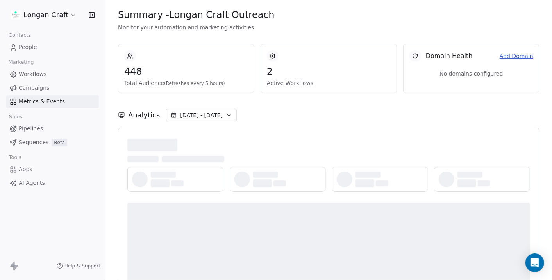
click at [30, 15] on html "Longan Craft Contacts People Marketing Workflows Campaigns Metrics & Events Sal…" at bounding box center [276, 140] width 552 height 280
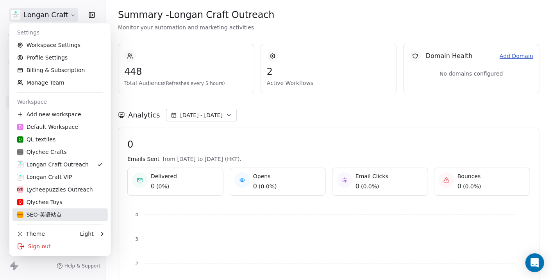
click at [77, 213] on div "SEO-英语站点" at bounding box center [60, 214] width 86 height 8
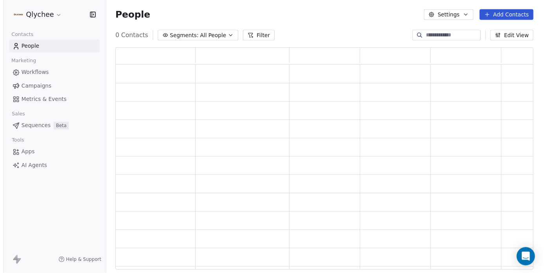
scroll to position [221, 421]
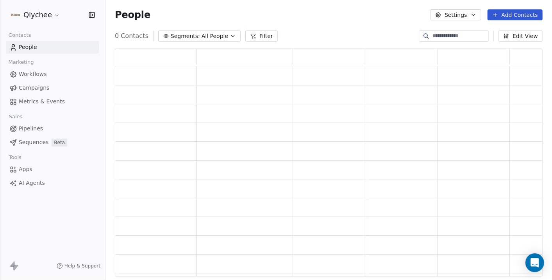
click at [46, 15] on html "Qlychee Contacts People Marketing Workflows Campaigns Metrics & Events Sales Pi…" at bounding box center [276, 140] width 552 height 280
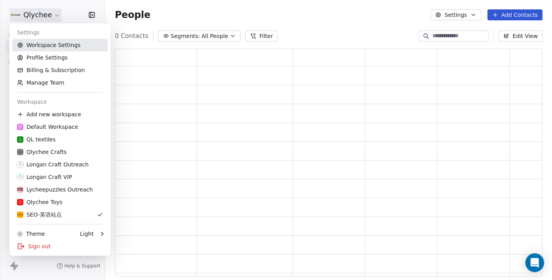
click at [51, 45] on link "Workspace Settings" at bounding box center [60, 45] width 95 height 13
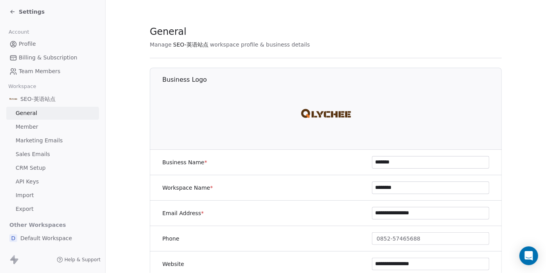
click at [37, 67] on span "Team Members" at bounding box center [39, 71] width 41 height 8
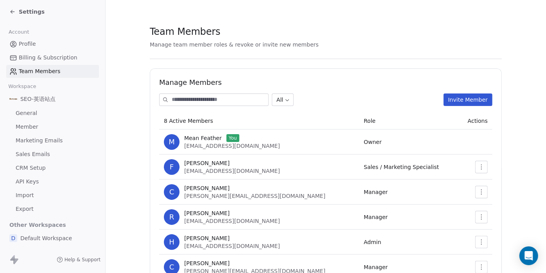
scroll to position [82, 0]
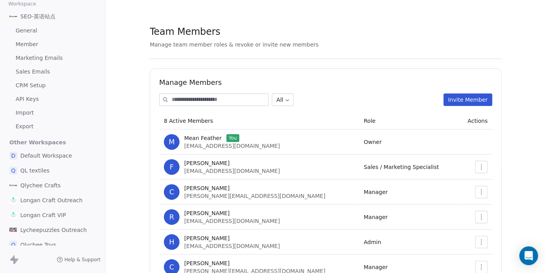
click at [49, 154] on span "Default Workspace" at bounding box center [46, 156] width 52 height 8
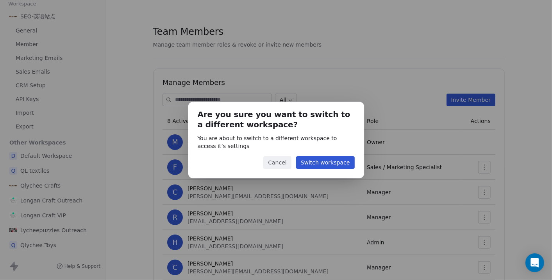
click at [328, 165] on button "Switch workspace" at bounding box center [325, 162] width 59 height 13
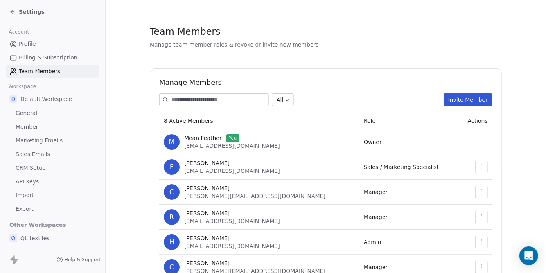
click at [31, 113] on span "General" at bounding box center [27, 113] width 22 height 8
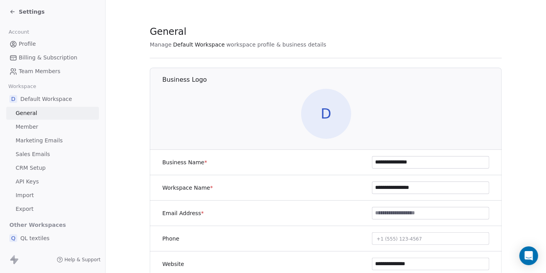
click at [34, 150] on span "Sales Emails" at bounding box center [33, 154] width 34 height 8
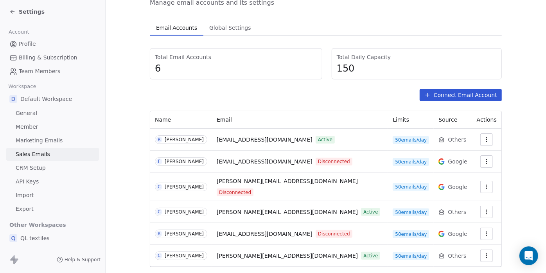
scroll to position [48, 0]
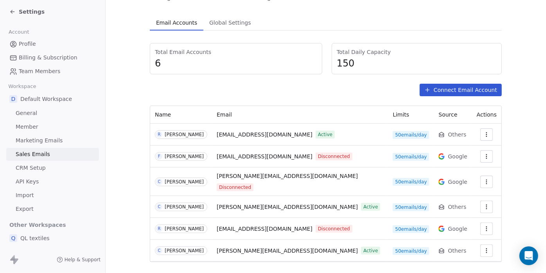
click at [38, 69] on span "Team Members" at bounding box center [39, 71] width 41 height 8
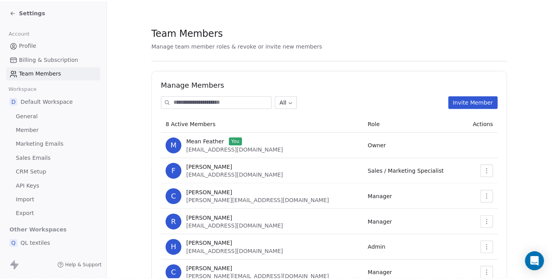
scroll to position [84, 0]
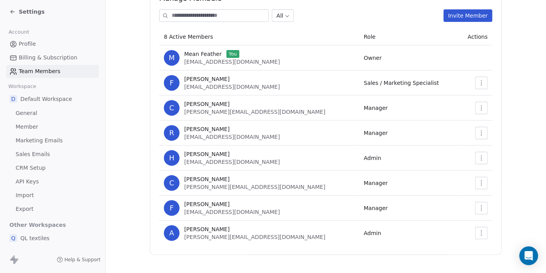
click at [476, 203] on button "button" at bounding box center [481, 208] width 13 height 13
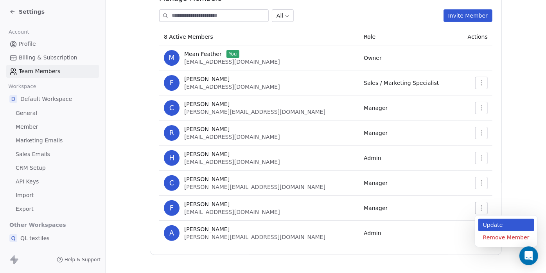
click at [490, 221] on div "Update" at bounding box center [506, 225] width 56 height 13
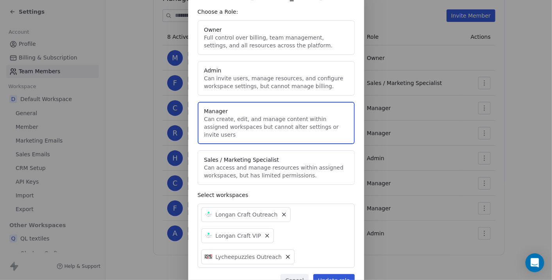
scroll to position [23, 0]
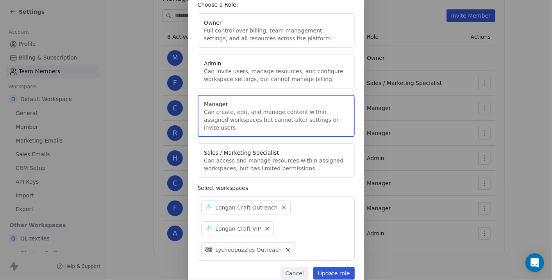
click at [295, 267] on button "Cancel" at bounding box center [295, 273] width 28 height 13
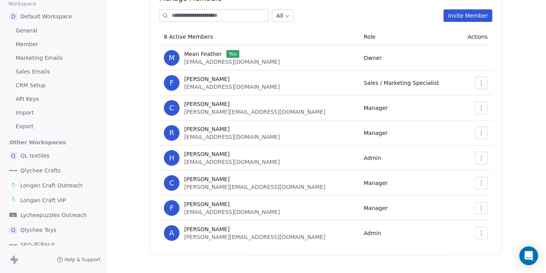
scroll to position [39, 0]
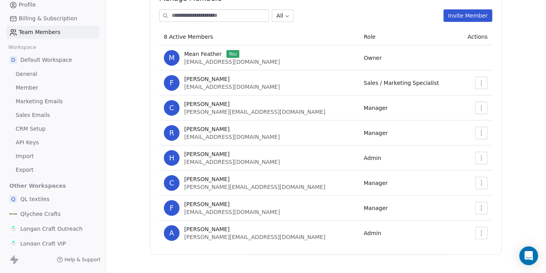
click at [51, 98] on span "Marketing Emails" at bounding box center [39, 101] width 47 height 8
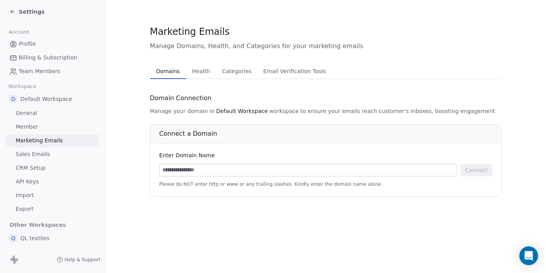
click at [24, 11] on span "Settings" at bounding box center [32, 12] width 26 height 8
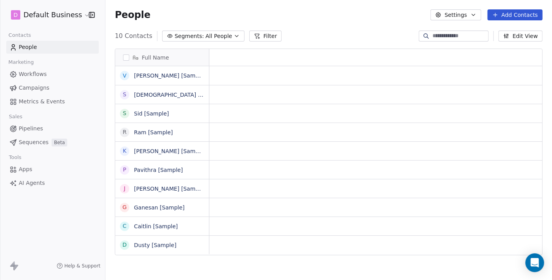
scroll to position [239, 440]
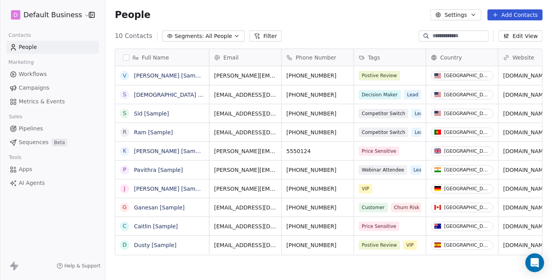
click at [512, 18] on button "Add Contacts" at bounding box center [515, 14] width 55 height 11
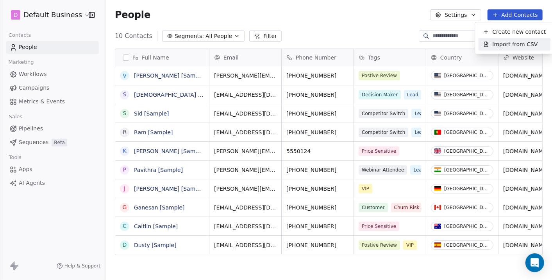
click at [355, 25] on html "D Default Business Contacts People Marketing Workflows Campaigns Metrics & Even…" at bounding box center [276, 140] width 552 height 280
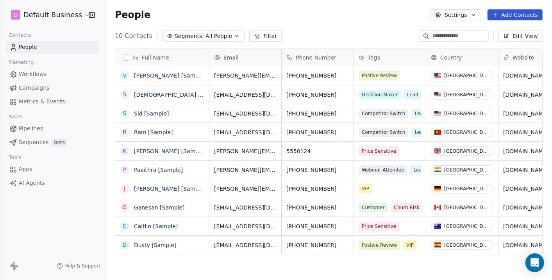
scroll to position [0, 0]
click at [522, 37] on button "Edit View" at bounding box center [521, 35] width 44 height 11
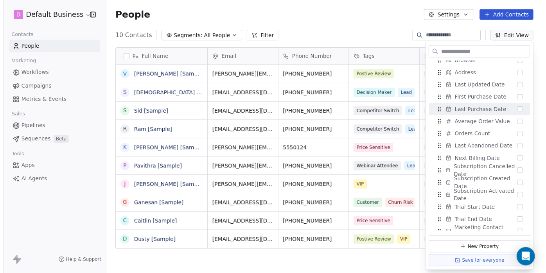
scroll to position [450, 0]
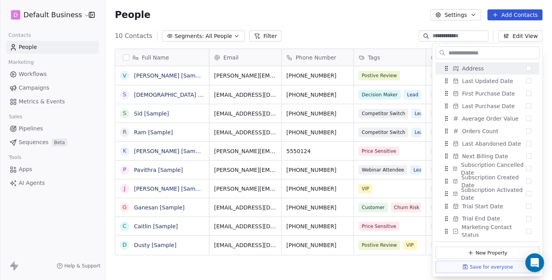
drag, startPoint x: 393, startPoint y: 17, endPoint x: 448, endPoint y: 17, distance: 54.7
click at [393, 18] on div "People Settings Add Contacts" at bounding box center [329, 14] width 428 height 11
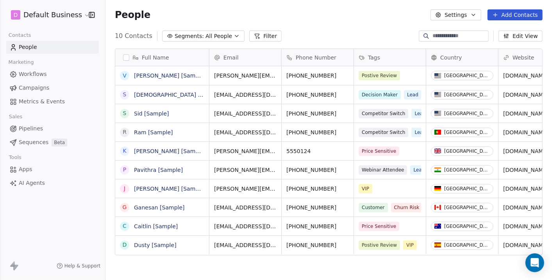
click at [465, 16] on button "Settings" at bounding box center [456, 14] width 50 height 11
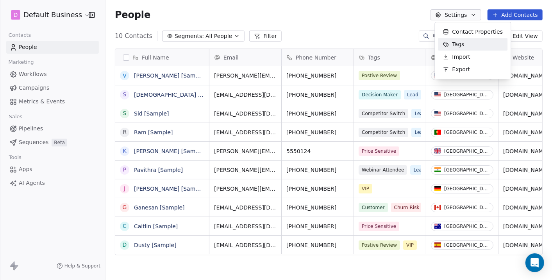
click at [460, 45] on span "Tags" at bounding box center [459, 44] width 12 height 8
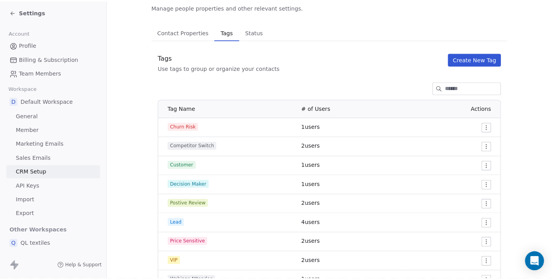
scroll to position [67, 0]
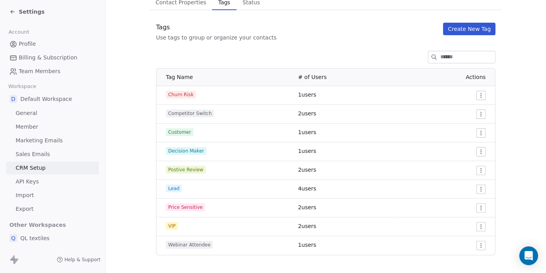
click at [13, 13] on icon at bounding box center [12, 12] width 6 height 6
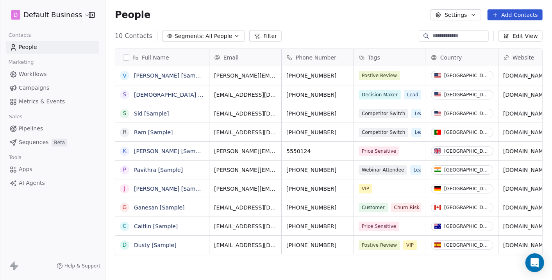
scroll to position [239, 440]
click at [505, 14] on button "Add Contacts" at bounding box center [515, 14] width 55 height 11
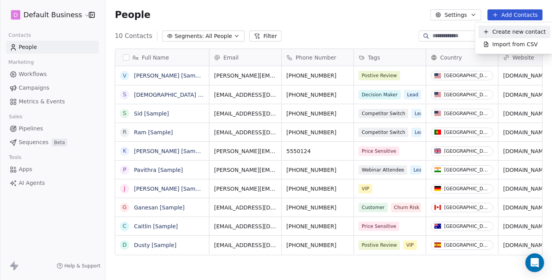
click at [298, 13] on html "D Default Business Contacts People Marketing Workflows Campaigns Metrics & Even…" at bounding box center [276, 140] width 552 height 280
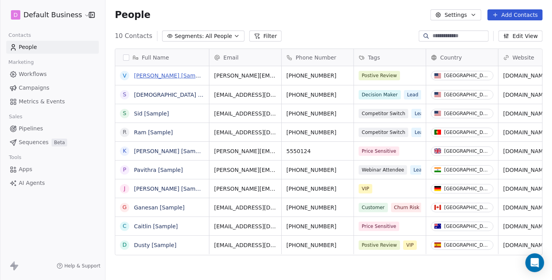
click at [144, 76] on link "[PERSON_NAME] [Sample]" at bounding box center [170, 75] width 72 height 6
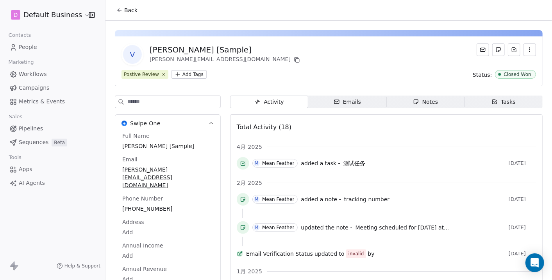
click at [348, 102] on div "Emails" at bounding box center [347, 102] width 27 height 8
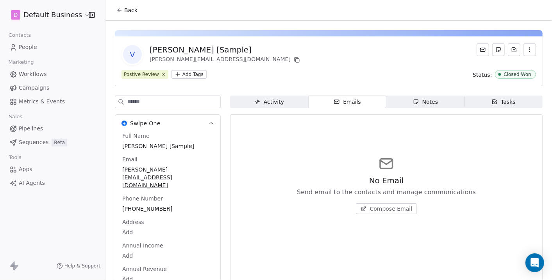
click at [414, 105] on div "Notes" at bounding box center [425, 102] width 25 height 8
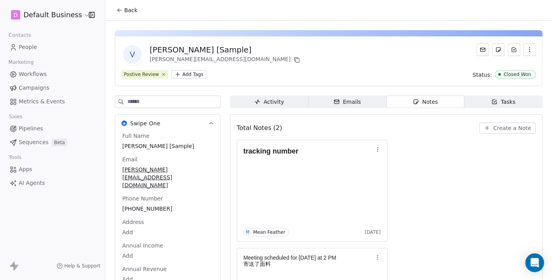
click at [499, 104] on div "Tasks" at bounding box center [504, 102] width 24 height 8
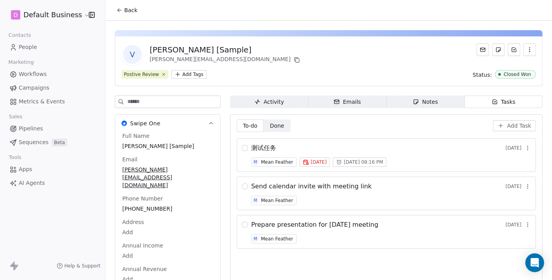
click at [278, 127] on span "Done" at bounding box center [277, 126] width 14 height 8
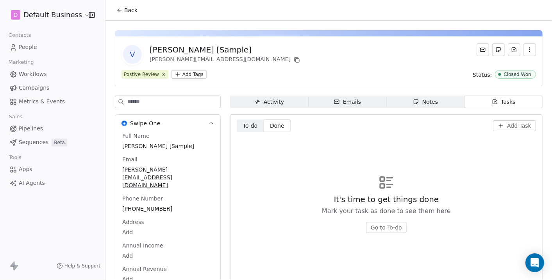
click at [251, 127] on span "To-do" at bounding box center [250, 126] width 15 height 8
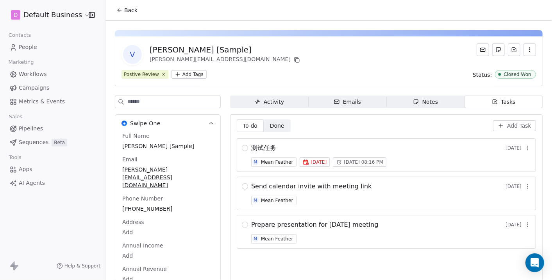
click at [260, 105] on div "Activity" at bounding box center [270, 102] width 30 height 8
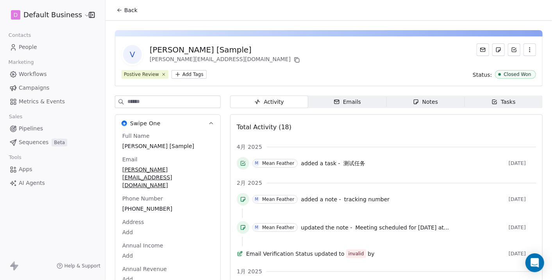
drag, startPoint x: 364, startPoint y: 104, endPoint x: 373, endPoint y: 101, distance: 9.2
click at [364, 104] on span "Emails Emails" at bounding box center [347, 101] width 78 height 13
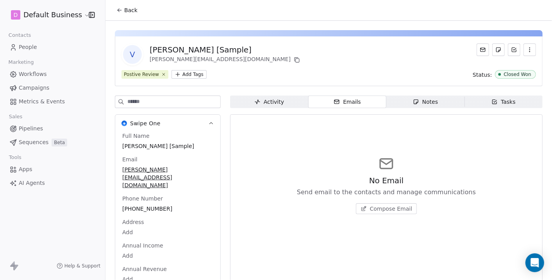
click at [416, 99] on div "Notes" at bounding box center [425, 102] width 25 height 8
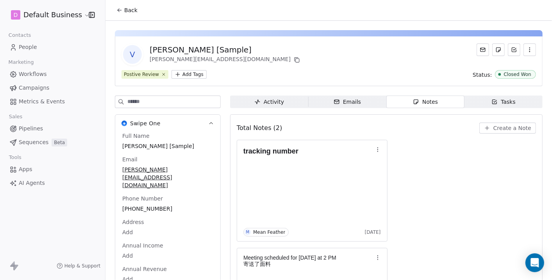
click at [527, 50] on icon "button" at bounding box center [530, 50] width 6 height 6
click at [27, 69] on link "Workflows" at bounding box center [52, 74] width 93 height 13
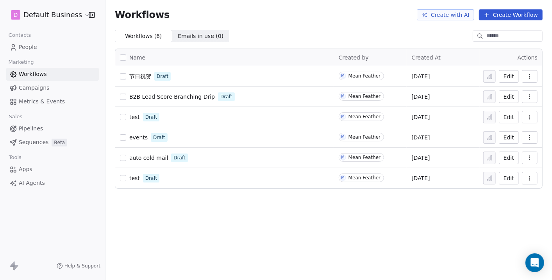
click at [41, 88] on span "Campaigns" at bounding box center [34, 88] width 30 height 8
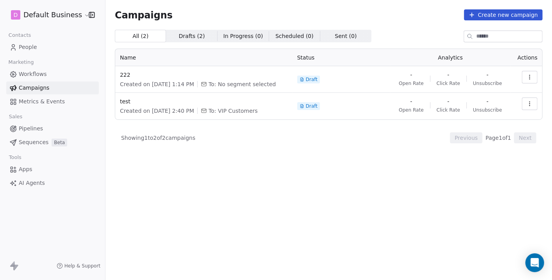
click at [49, 71] on link "Workflows" at bounding box center [52, 74] width 93 height 13
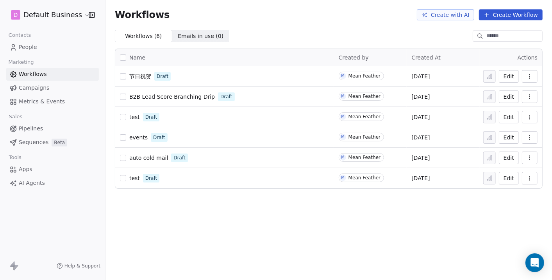
click at [138, 75] on span "节日祝贺" at bounding box center [140, 76] width 22 height 6
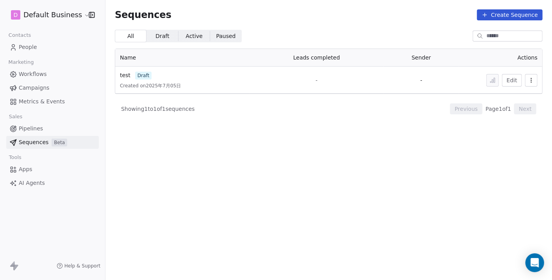
click at [35, 71] on span "Workflows" at bounding box center [33, 74] width 28 height 8
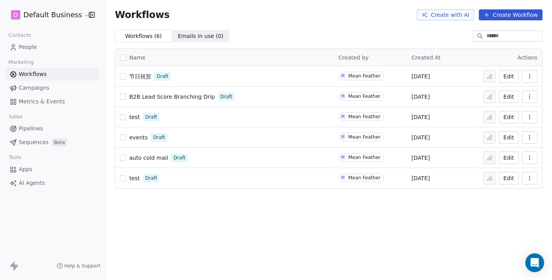
click at [518, 11] on button "Create Workflow" at bounding box center [511, 14] width 64 height 11
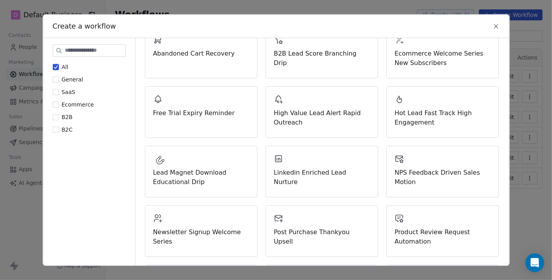
scroll to position [66, 0]
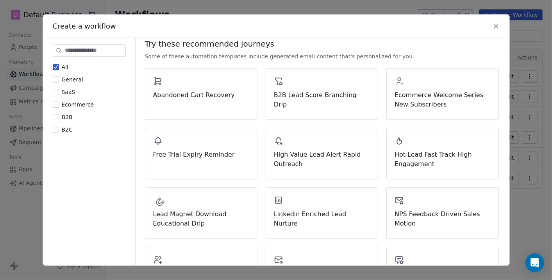
click at [56, 68] on button "All" at bounding box center [56, 67] width 6 height 8
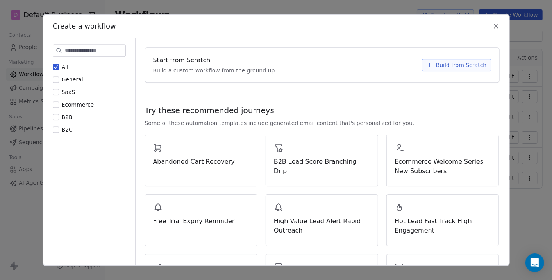
click at [54, 103] on button "Ecommerce" at bounding box center [56, 104] width 6 height 8
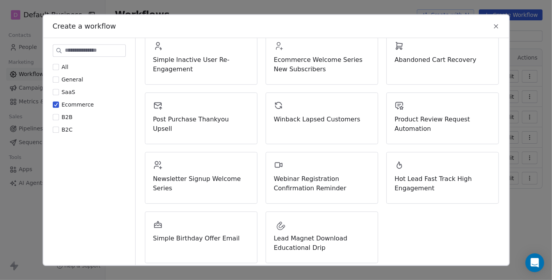
scroll to position [106, 0]
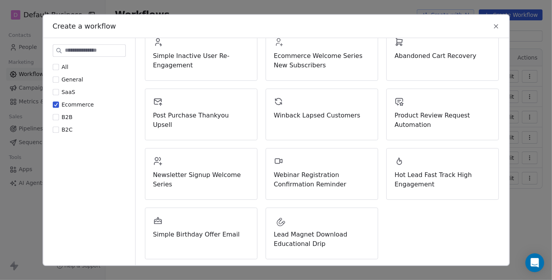
click at [492, 23] on div "Create a workflow" at bounding box center [276, 26] width 466 height 23
click at [495, 27] on icon at bounding box center [497, 26] width 4 height 4
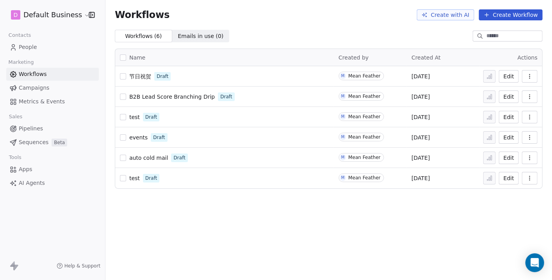
click at [42, 88] on span "Campaigns" at bounding box center [34, 88] width 30 height 8
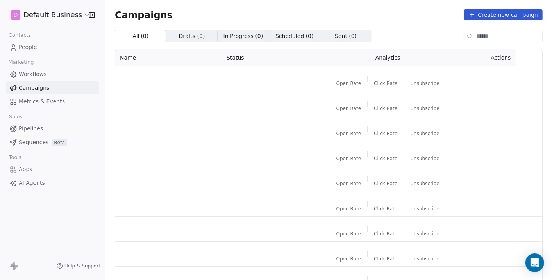
click at [43, 104] on span "Metrics & Events" at bounding box center [42, 101] width 46 height 8
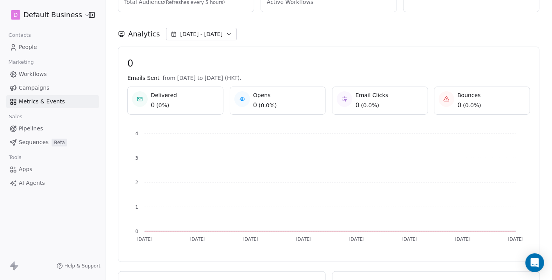
scroll to position [87, 0]
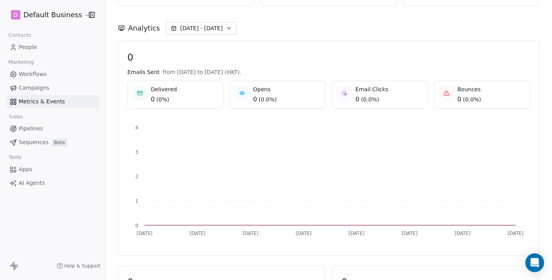
click at [195, 30] on span "[DATE] - [DATE]" at bounding box center [201, 28] width 43 height 8
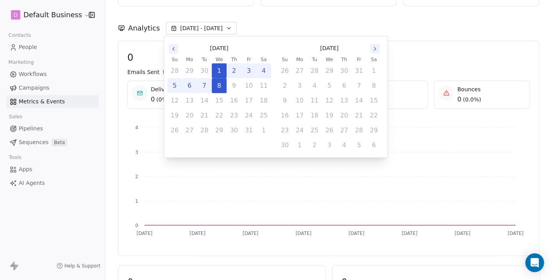
click at [195, 30] on span "[DATE] - [DATE]" at bounding box center [201, 28] width 43 height 8
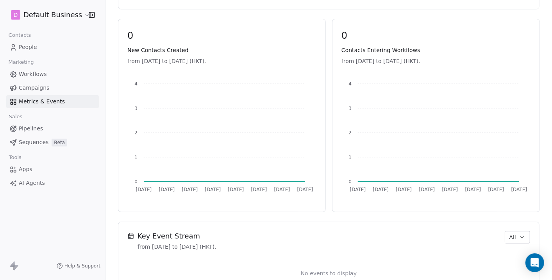
scroll to position [368, 0]
